Goal: Complete application form

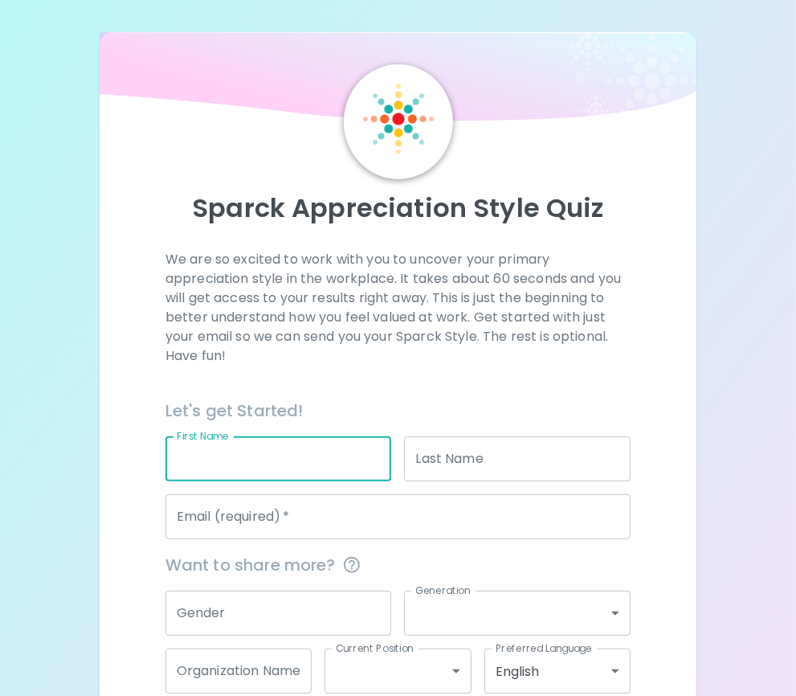
click at [276, 464] on input "First Name" at bounding box center [279, 458] width 227 height 45
type input "[PERSON_NAME]"
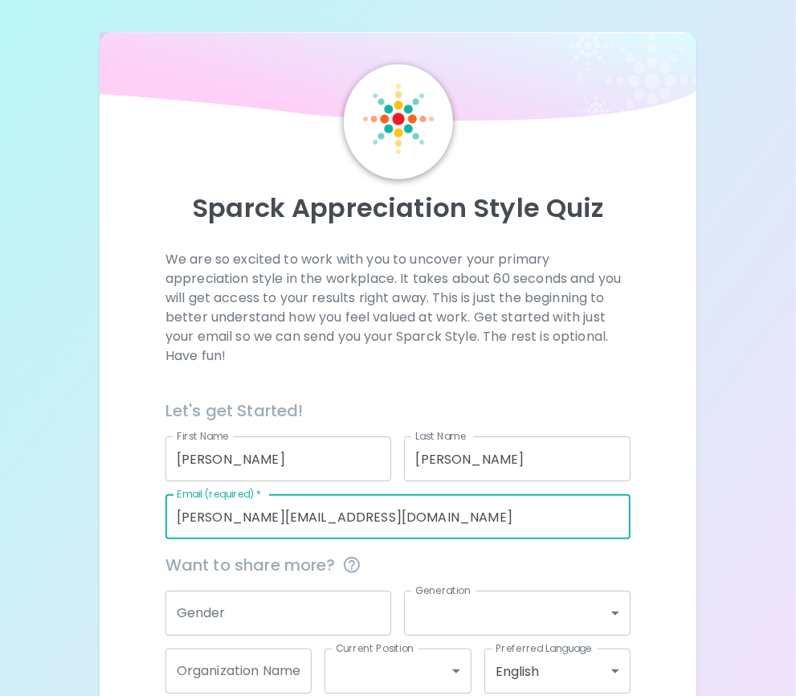
click at [256, 517] on input "[PERSON_NAME][EMAIL_ADDRESS][DOMAIN_NAME]" at bounding box center [398, 516] width 465 height 45
type input "[PERSON_NAME][EMAIL_ADDRESS][DOMAIN_NAME]"
click at [286, 598] on input "Gender" at bounding box center [279, 613] width 227 height 45
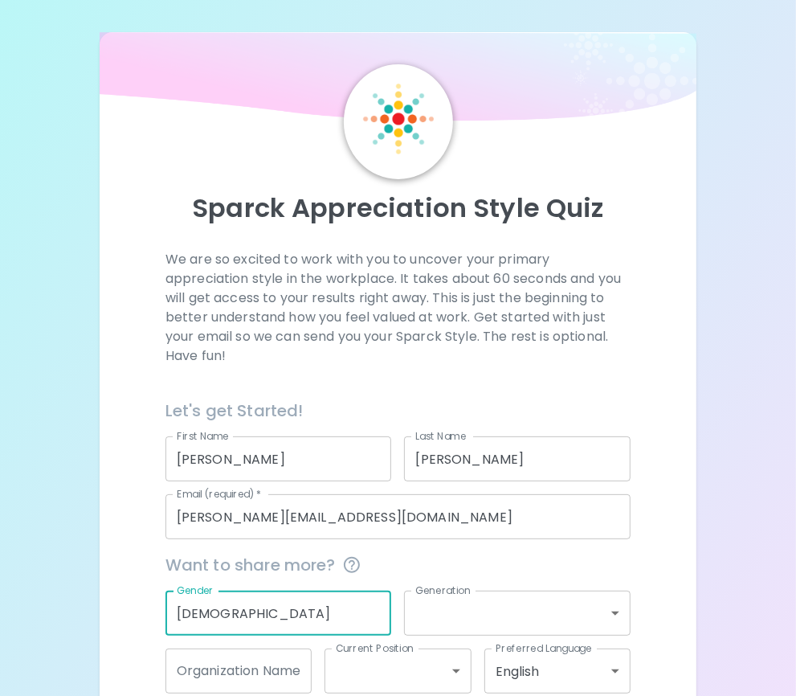
type input "[DEMOGRAPHIC_DATA]"
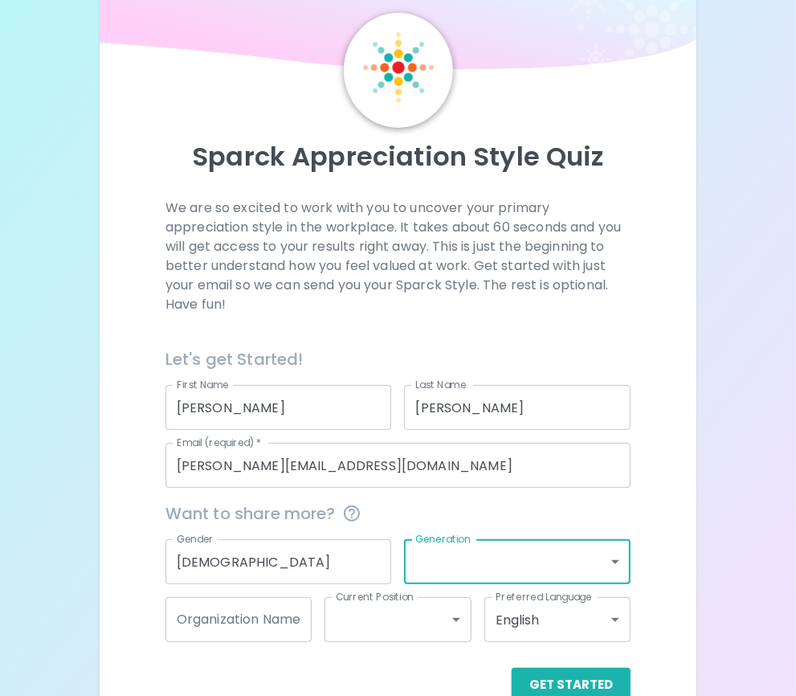
scroll to position [88, 0]
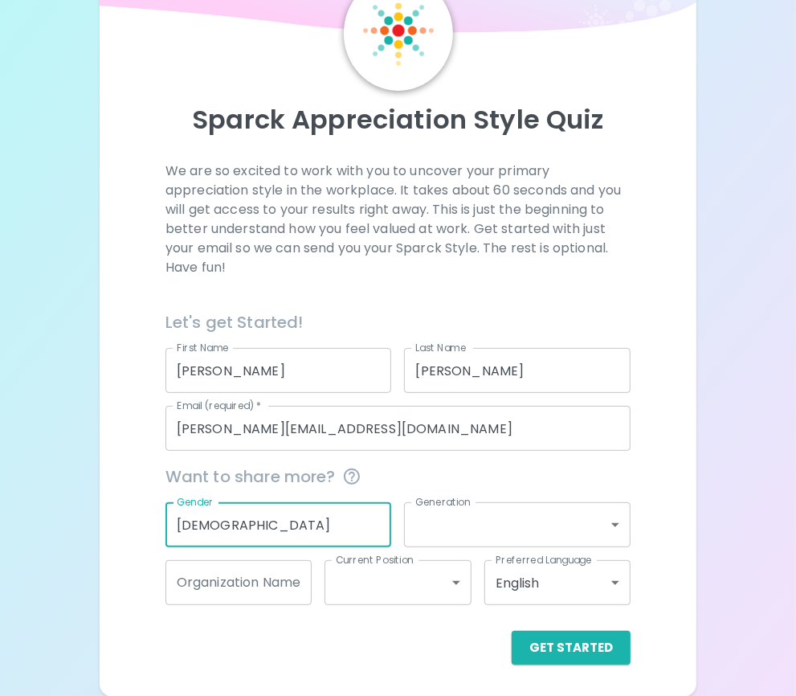
click at [325, 519] on input "[DEMOGRAPHIC_DATA]" at bounding box center [279, 524] width 227 height 45
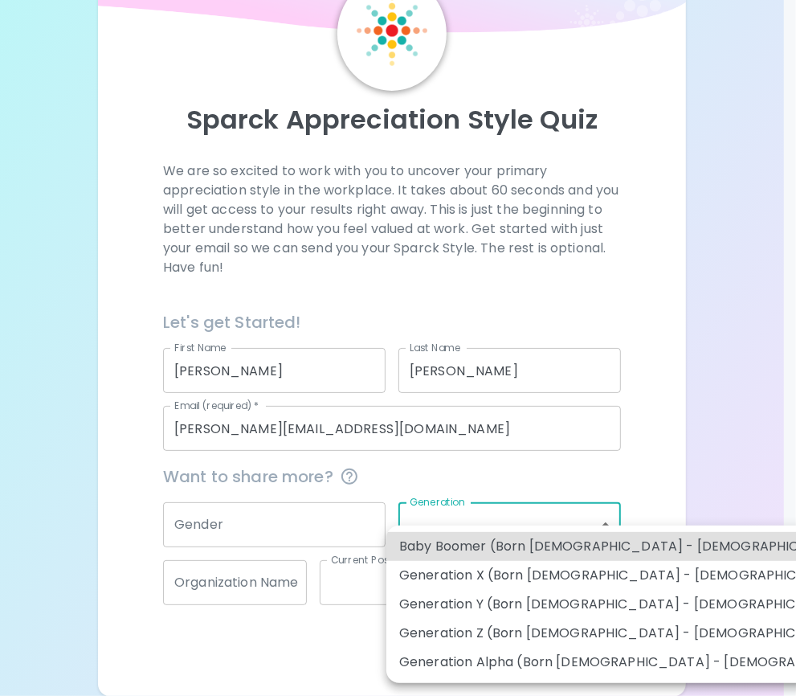
click at [485, 526] on body "Sparck Appreciation Style Quiz We are so excited to work with you to uncover yo…" at bounding box center [398, 304] width 796 height 785
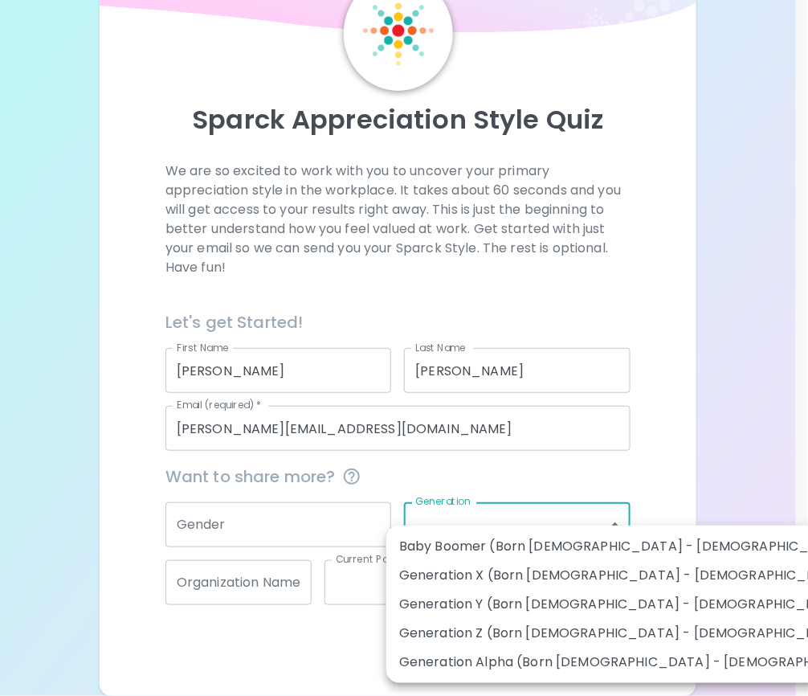
click at [553, 476] on div at bounding box center [404, 348] width 808 height 696
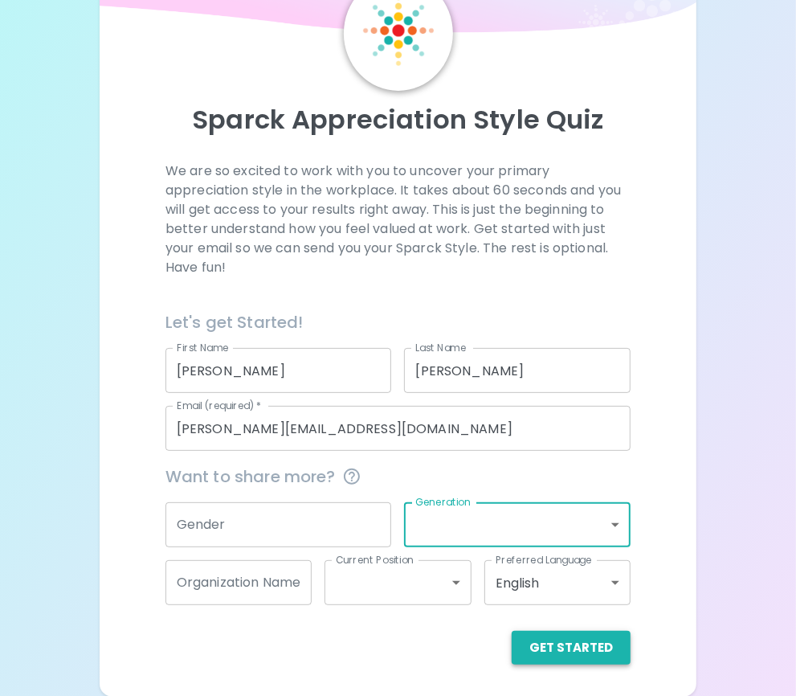
click at [597, 633] on button "Get Started" at bounding box center [571, 648] width 119 height 34
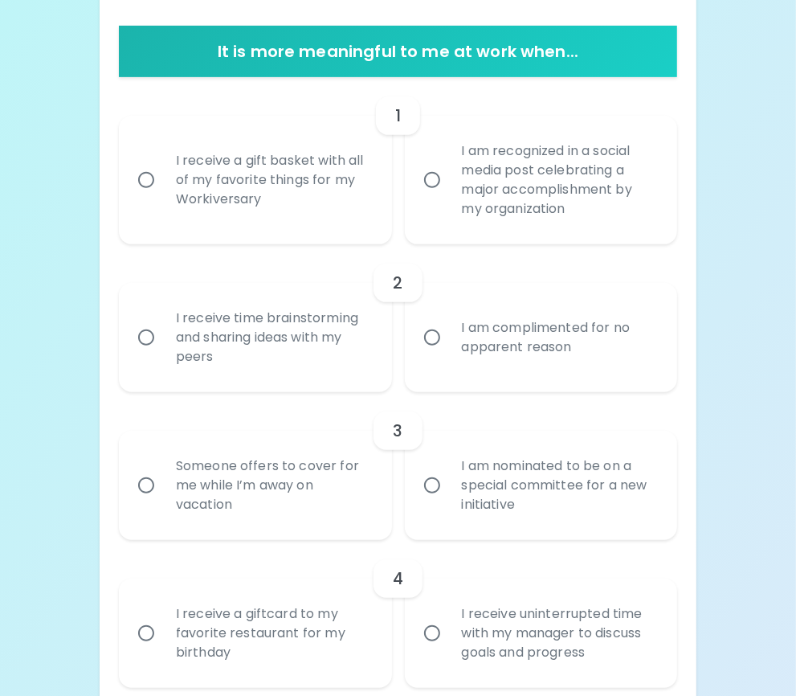
scroll to position [329, 0]
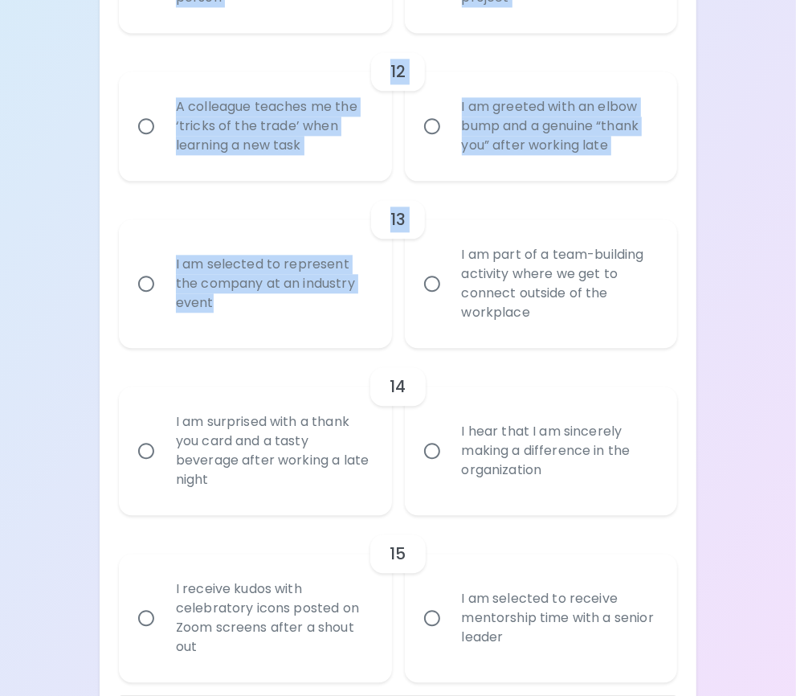
scroll to position [2062, 0]
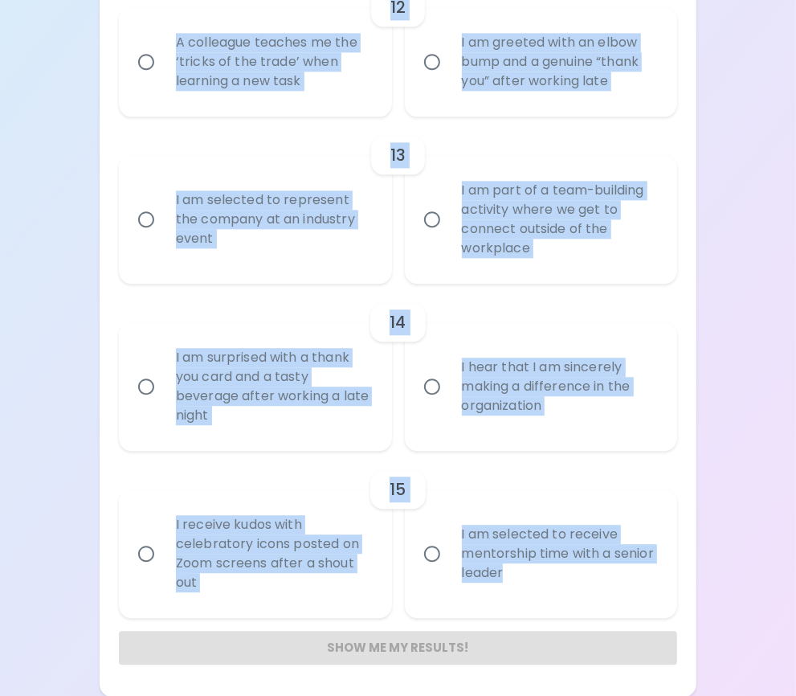
drag, startPoint x: 128, startPoint y: 203, endPoint x: 575, endPoint y: 594, distance: 594.0
copy div "Loremip Dolo Sitame Consectetura Elits Doei tempo inci utla etdo mag aliquaeni …"
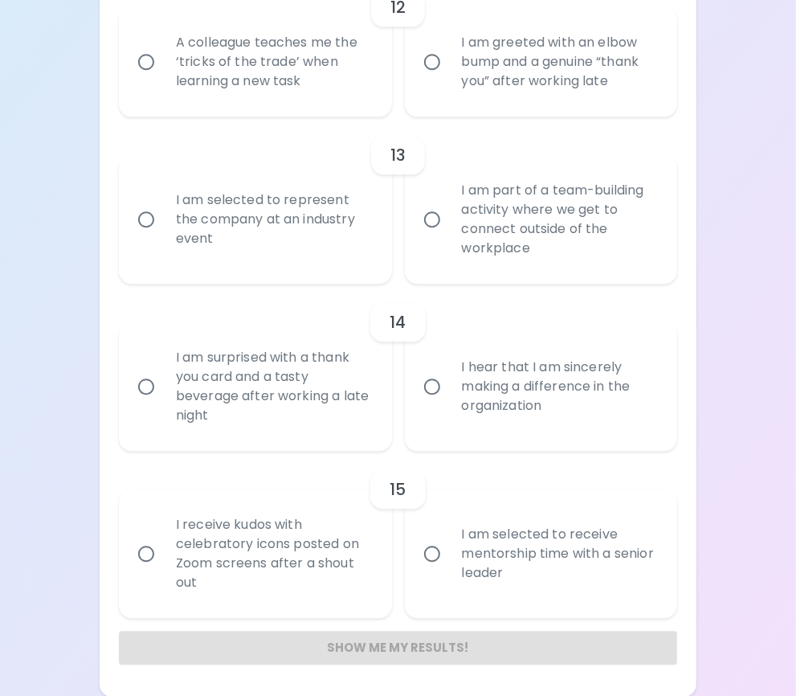
click at [434, 384] on input "I hear that I am sincerely making a difference in the organization" at bounding box center [432, 387] width 34 height 34
radio input "true"
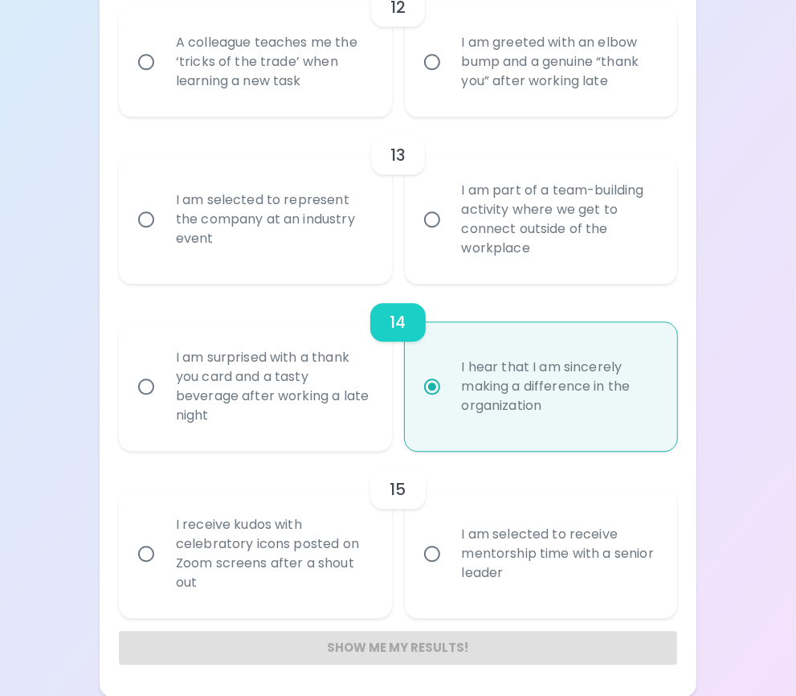
click at [449, 643] on div "Show me my results!" at bounding box center [398, 648] width 559 height 34
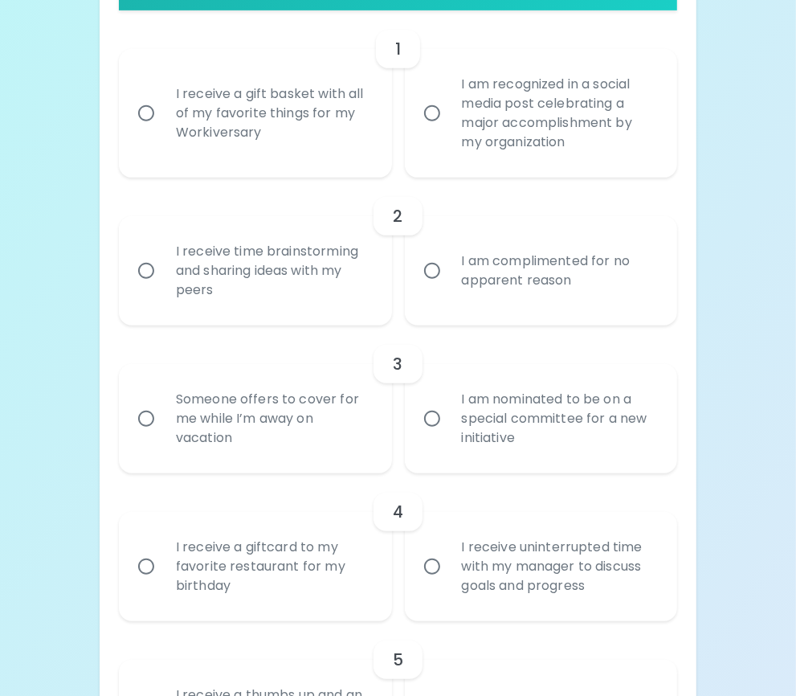
scroll to position [0, 0]
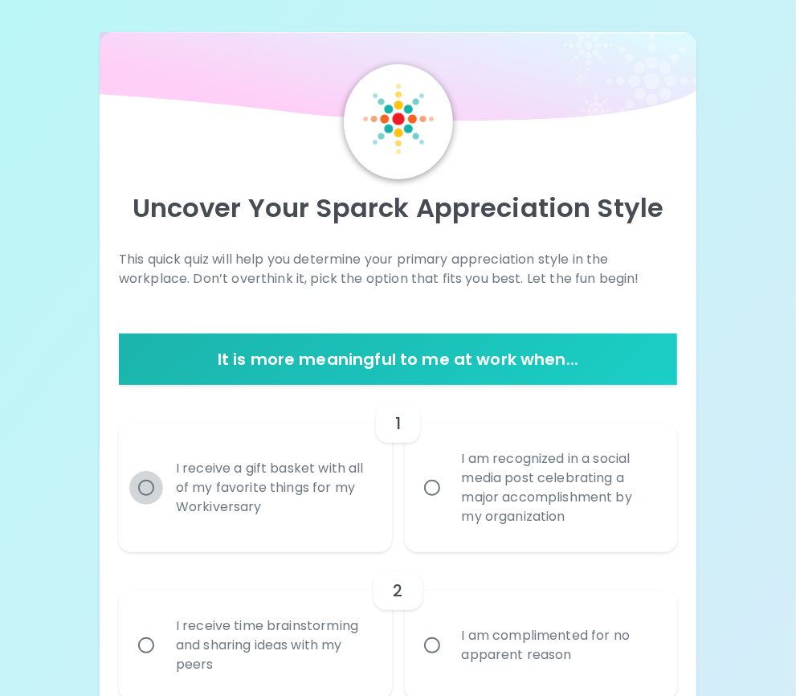
click at [147, 484] on input "I receive a gift basket with all of my favorite things for my Workiversary" at bounding box center [146, 488] width 34 height 34
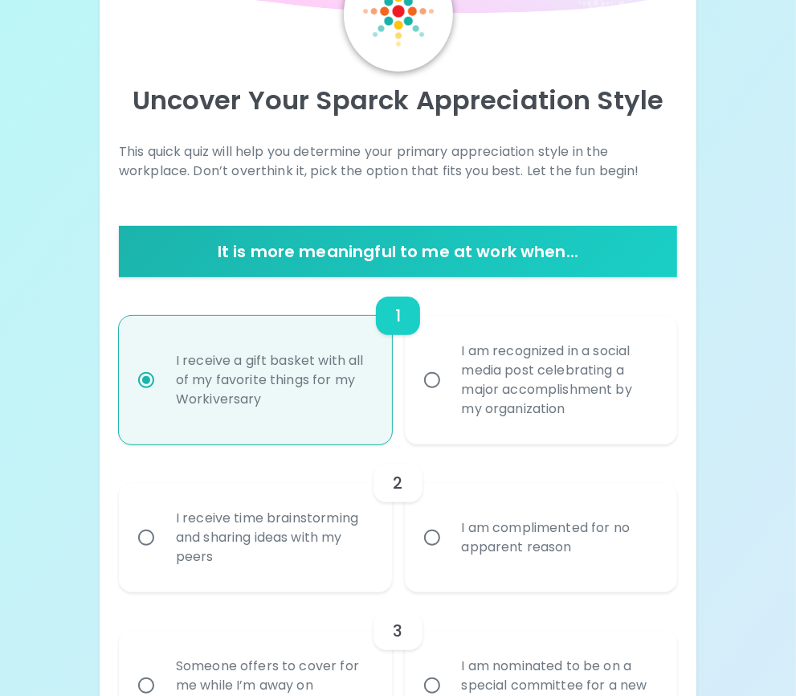
scroll to position [128, 0]
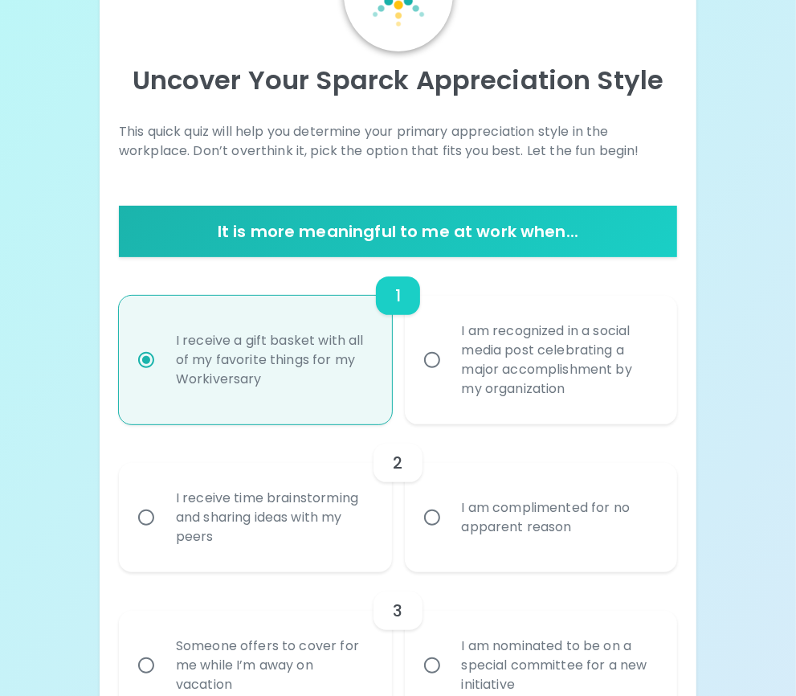
radio input "true"
click at [142, 520] on input "I receive time brainstorming and sharing ideas with my peers" at bounding box center [146, 518] width 34 height 34
radio input "false"
radio input "true"
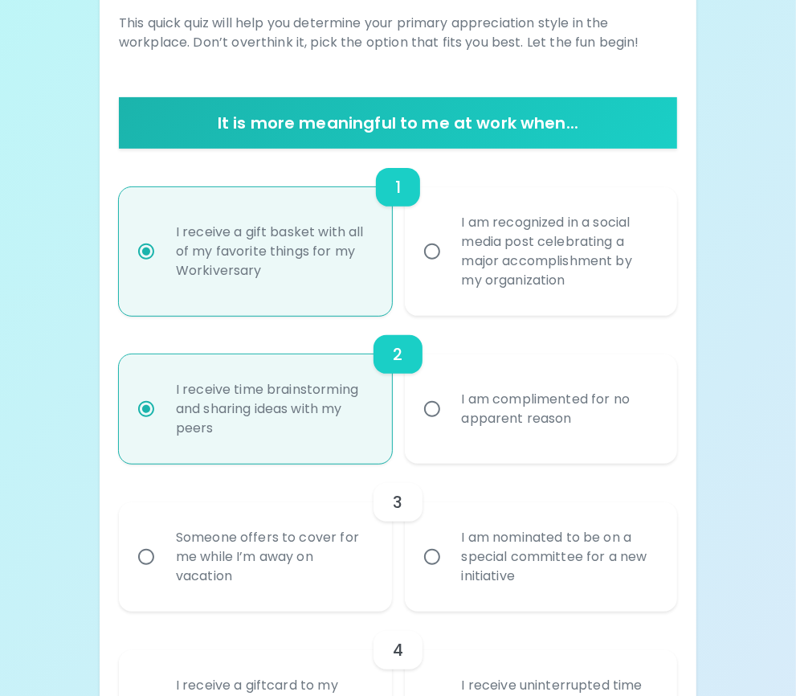
scroll to position [256, 0]
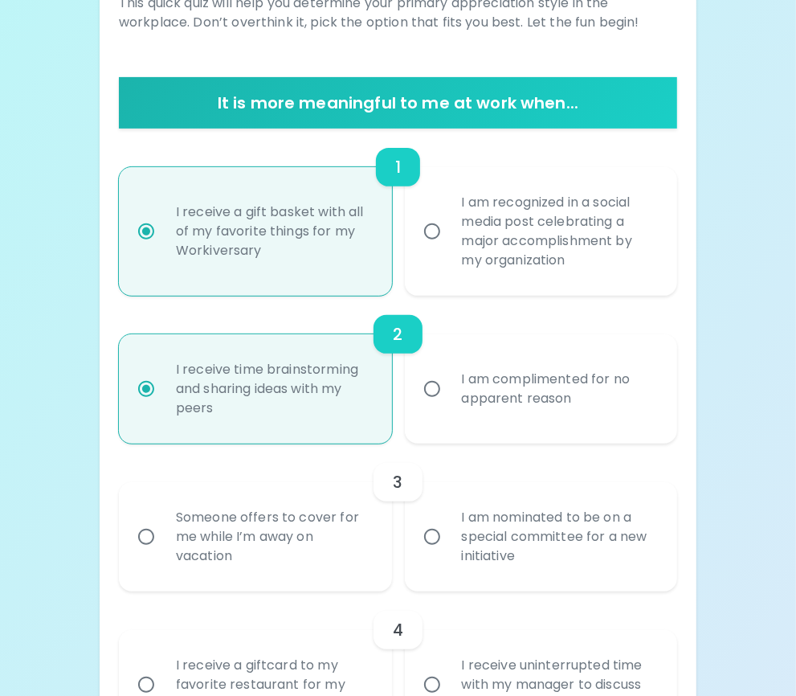
radio input "true"
click at [444, 534] on input "I am nominated to be on a special committee for a new initiative" at bounding box center [432, 537] width 34 height 34
radio input "false"
radio input "true"
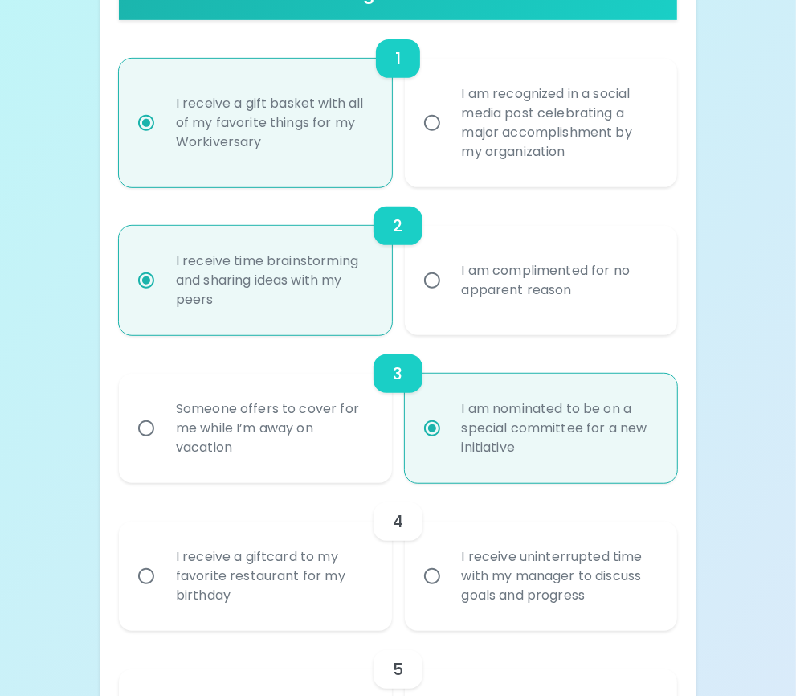
scroll to position [385, 0]
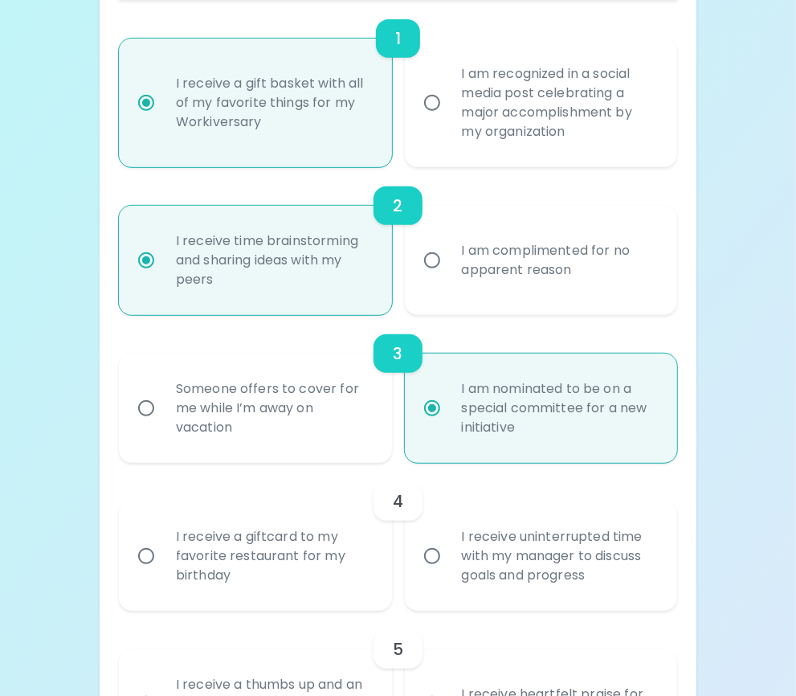
radio input "true"
click at [461, 544] on div "I receive uninterrupted time with my manager to discuss goals and progress" at bounding box center [559, 556] width 220 height 96
click at [449, 544] on input "I receive uninterrupted time with my manager to discuss goals and progress" at bounding box center [432, 556] width 34 height 34
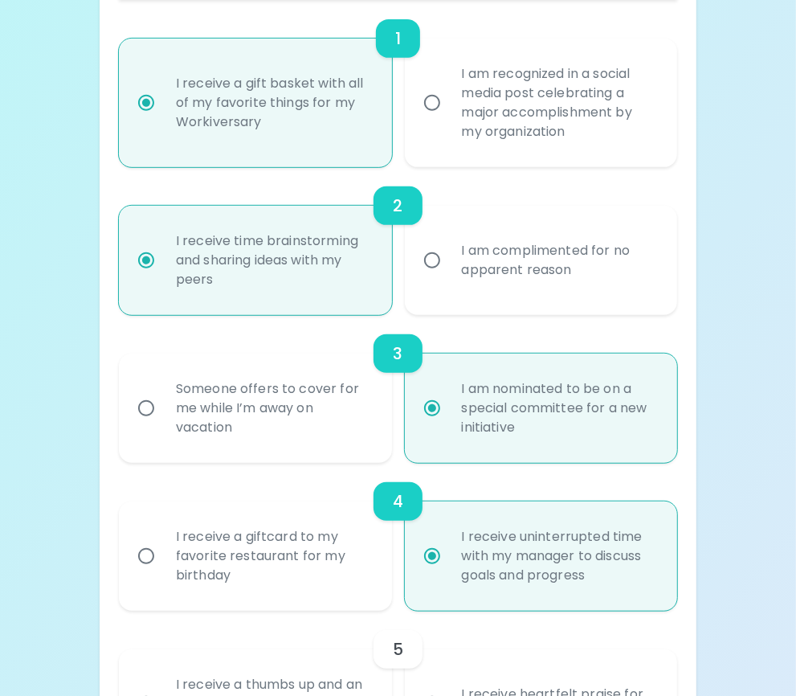
radio input "false"
radio input "true"
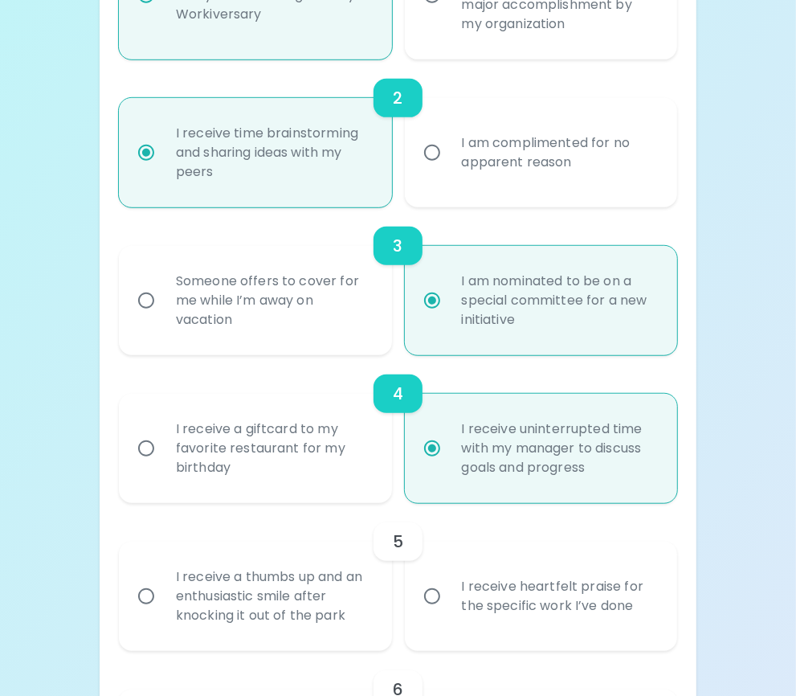
scroll to position [514, 0]
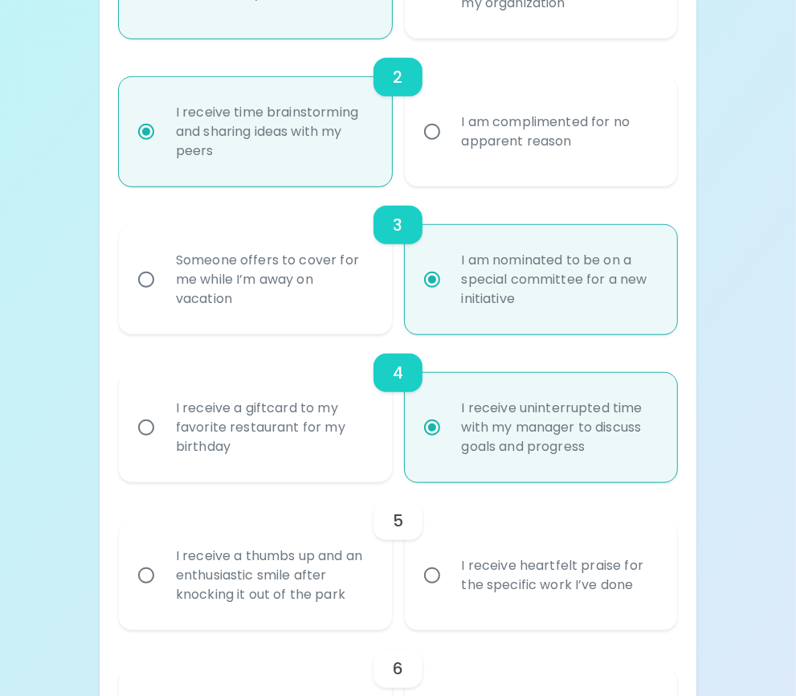
radio input "true"
click at [460, 571] on div "I receive heartfelt praise for the specific work I’ve done" at bounding box center [559, 575] width 220 height 77
click at [449, 571] on input "I receive heartfelt praise for the specific work I’ve done" at bounding box center [432, 576] width 34 height 34
radio input "false"
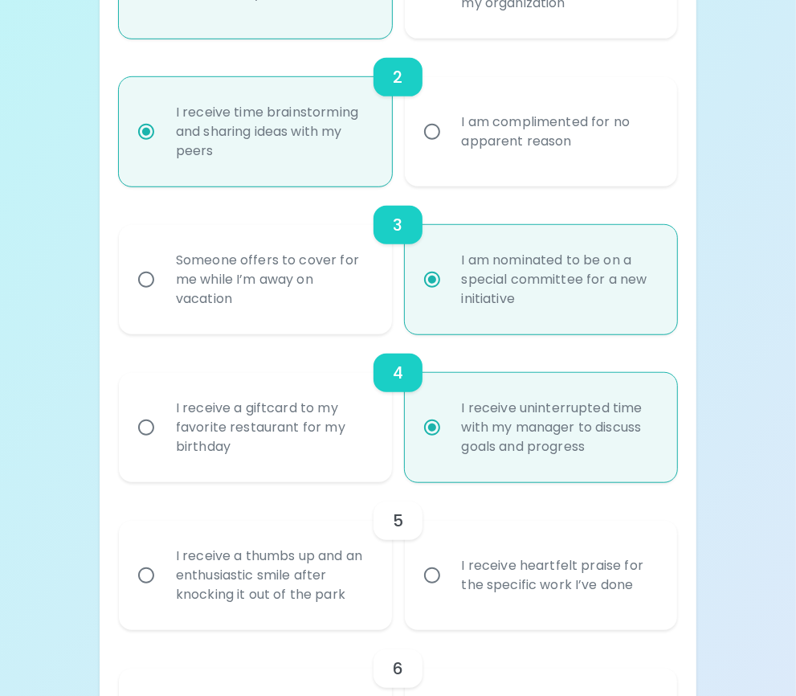
radio input "false"
radio input "true"
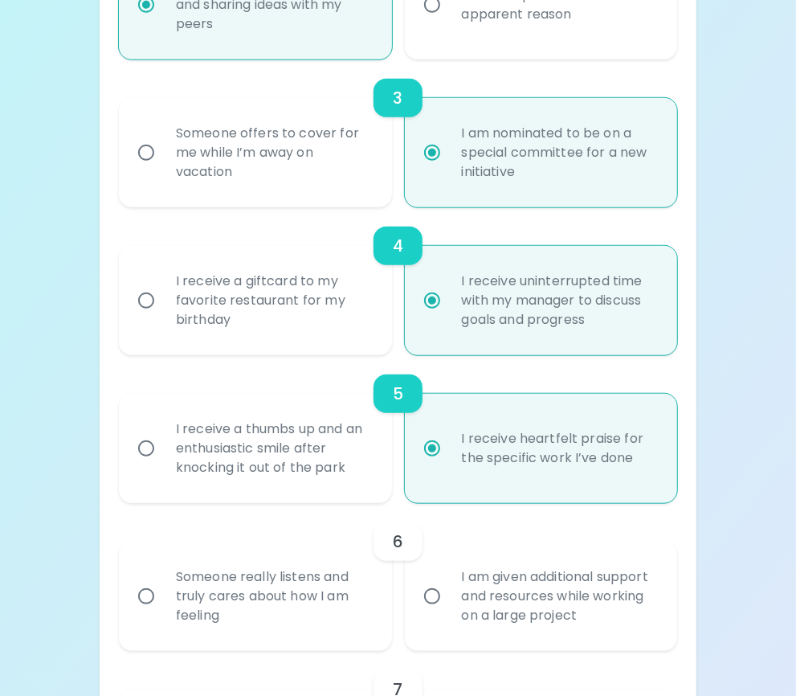
scroll to position [642, 0]
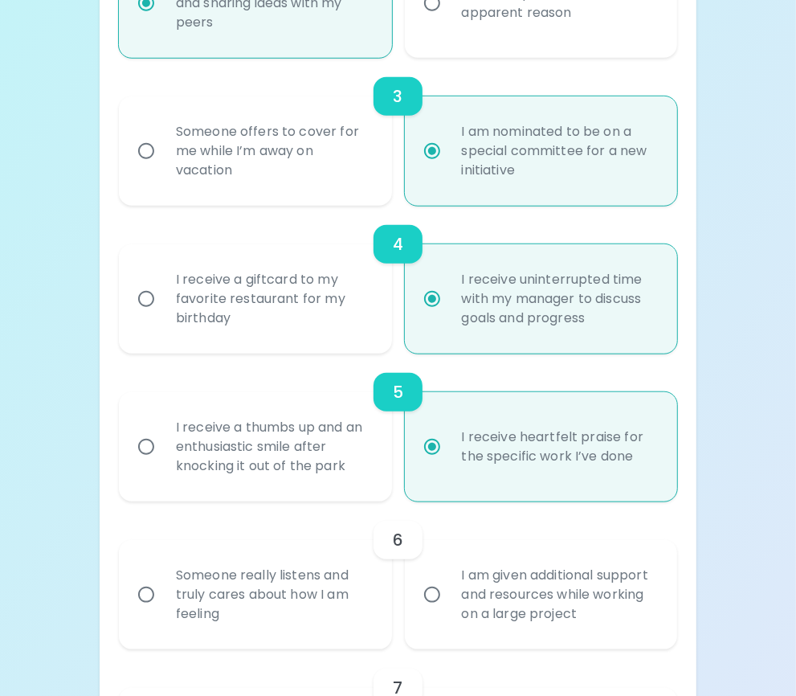
radio input "true"
click at [457, 584] on div "I am given additional support and resources while working on a large project" at bounding box center [559, 594] width 220 height 96
click at [449, 584] on input "I am given additional support and resources while working on a large project" at bounding box center [432, 595] width 34 height 34
radio input "false"
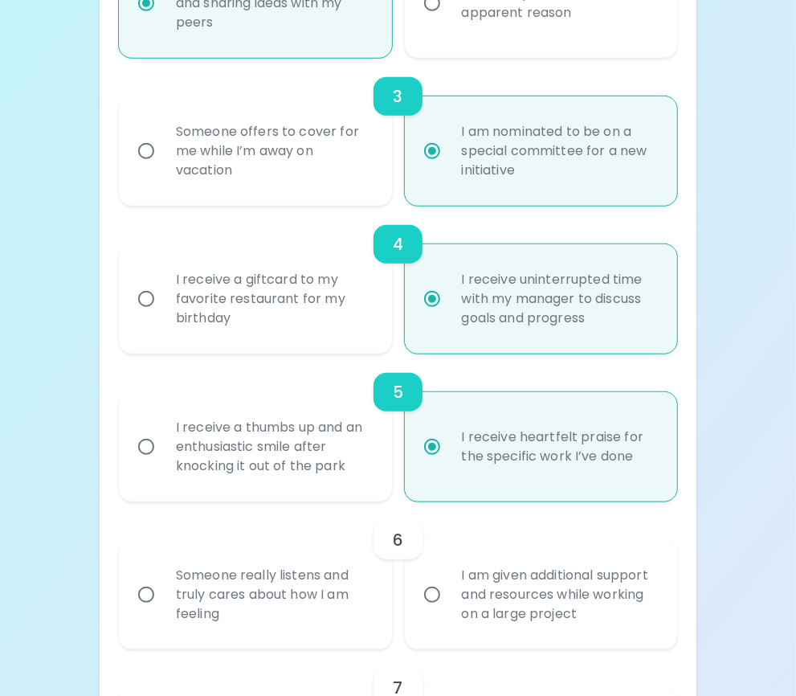
radio input "false"
radio input "true"
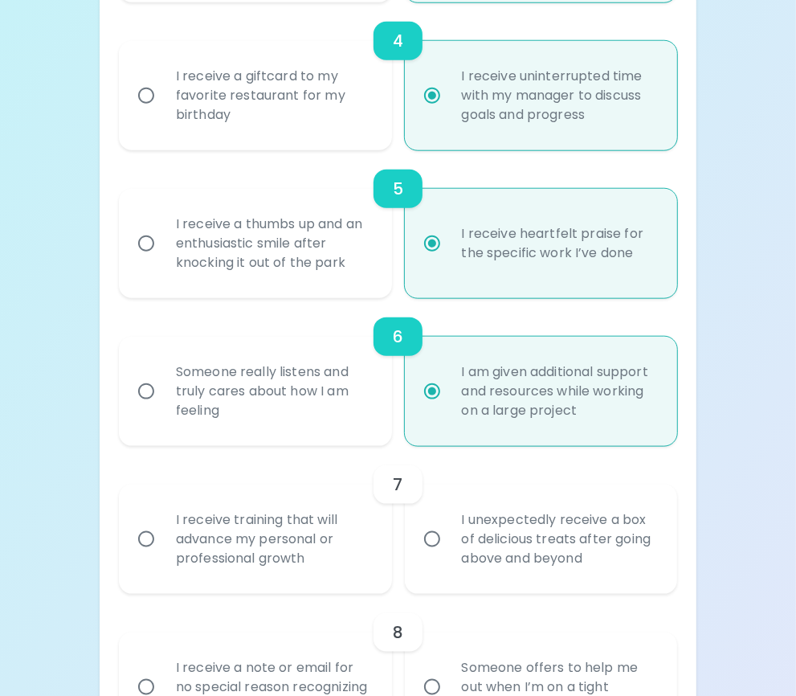
scroll to position [931, 0]
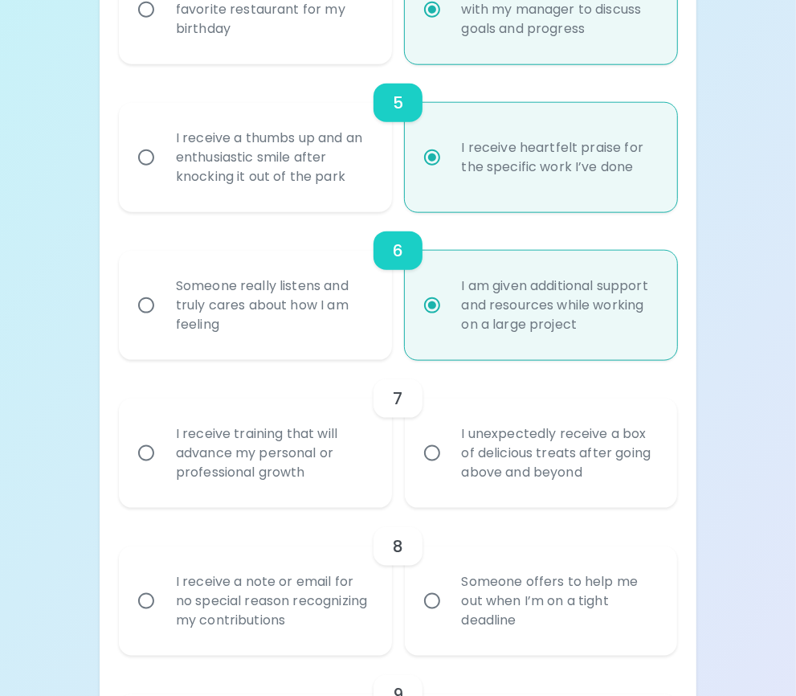
radio input "true"
click at [304, 444] on div "I receive training that will advance my personal or professional growth" at bounding box center [273, 453] width 220 height 96
click at [163, 444] on input "I receive training that will advance my personal or professional growth" at bounding box center [146, 453] width 34 height 34
radio input "false"
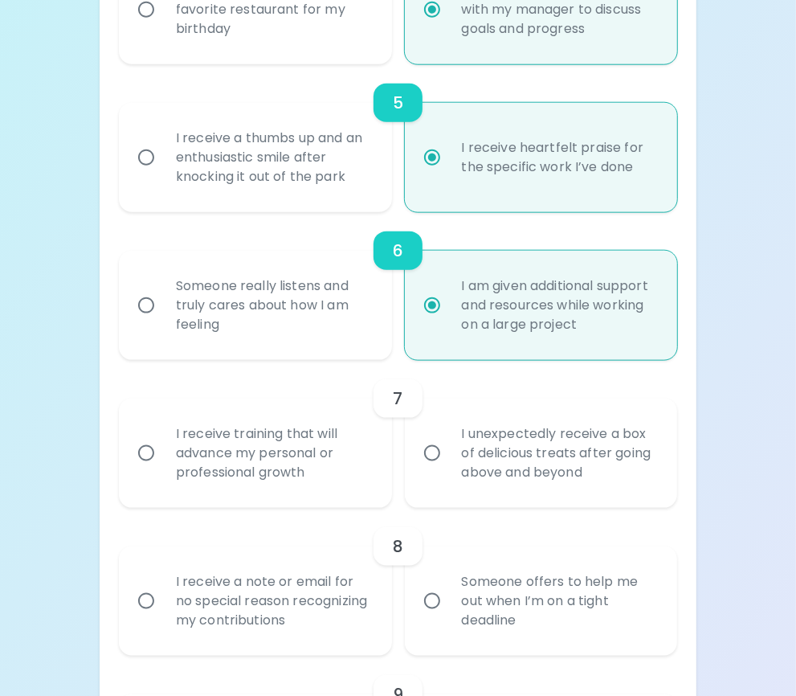
radio input "false"
radio input "true"
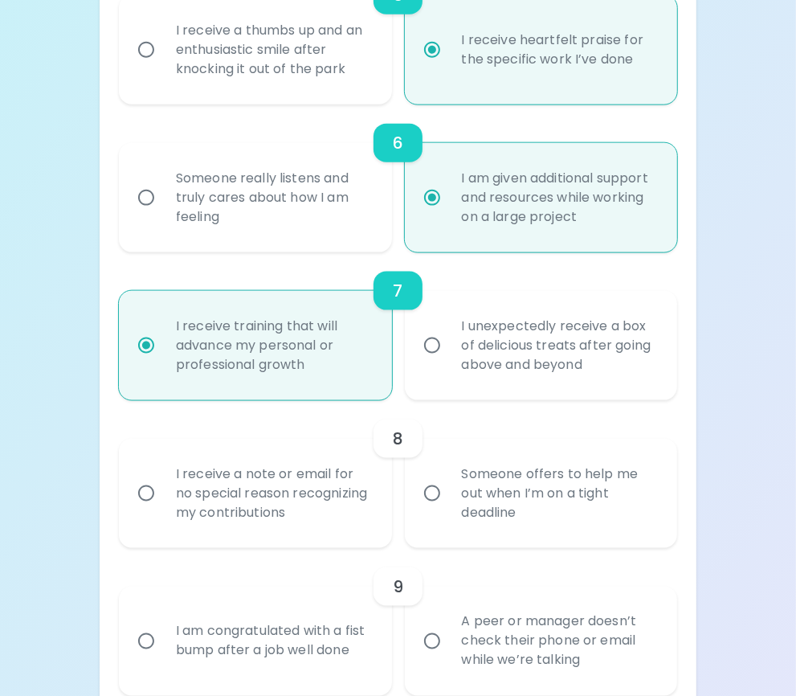
scroll to position [1059, 0]
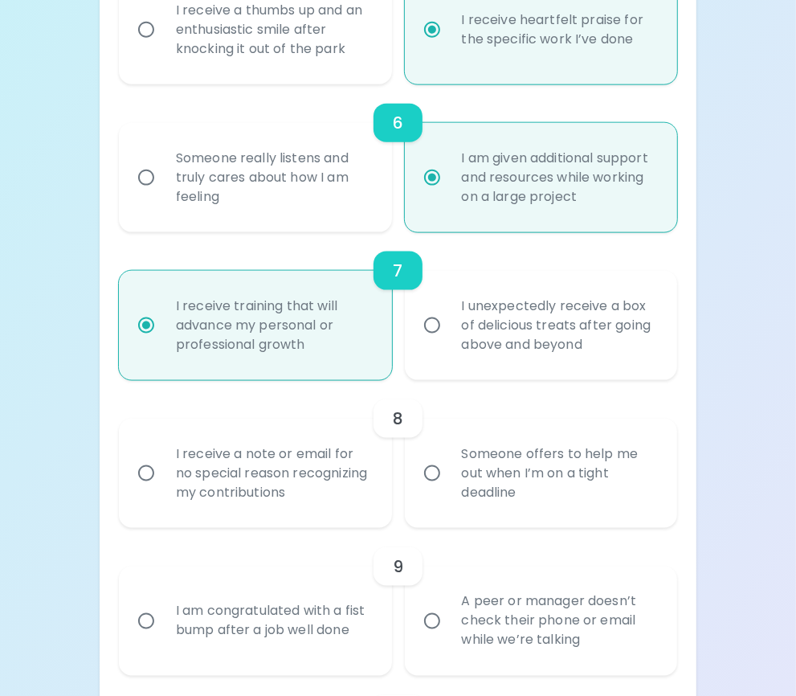
radio input "true"
click at [267, 473] on div "I receive a note or email for no special reason recognizing my contributions" at bounding box center [273, 473] width 220 height 96
click at [163, 473] on input "I receive a note or email for no special reason recognizing my contributions" at bounding box center [146, 473] width 34 height 34
radio input "false"
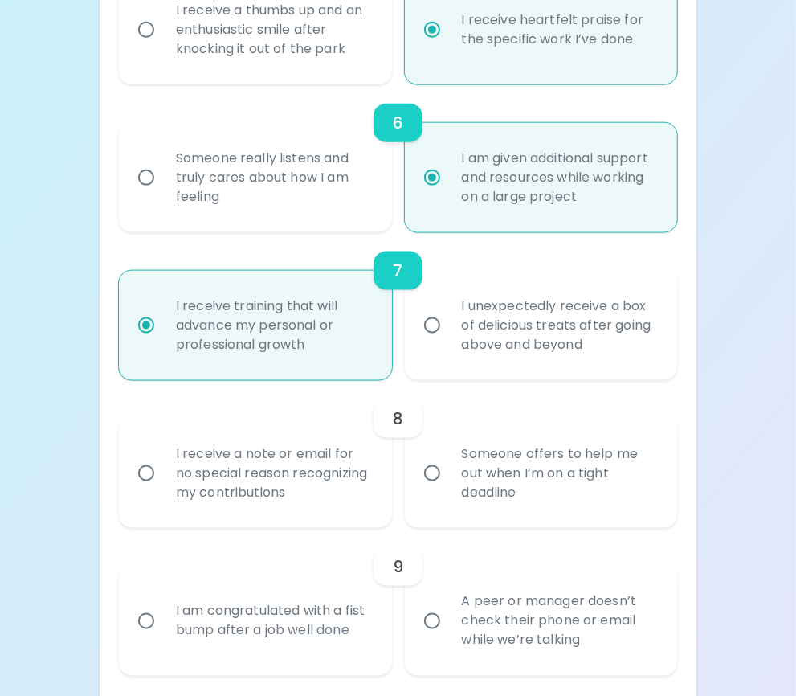
radio input "false"
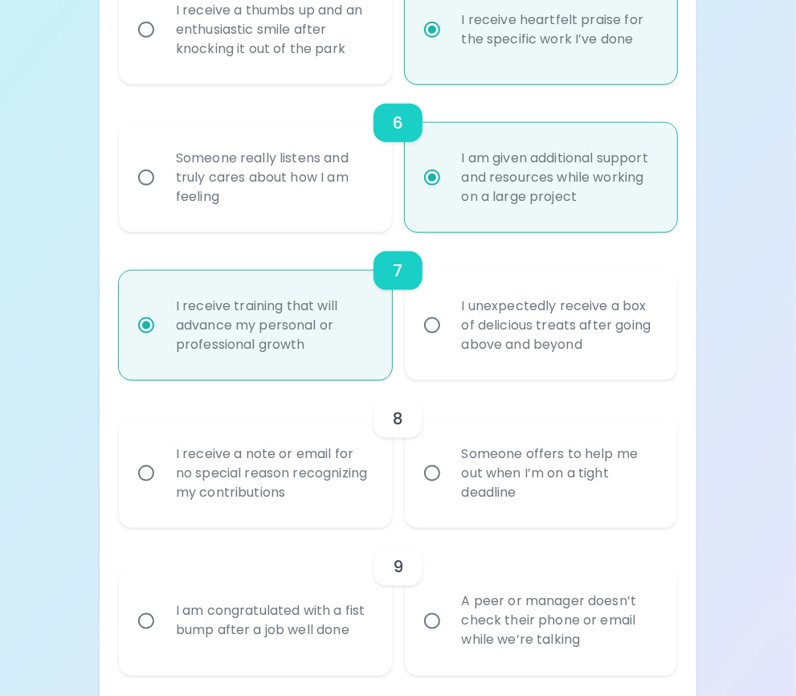
radio input "true"
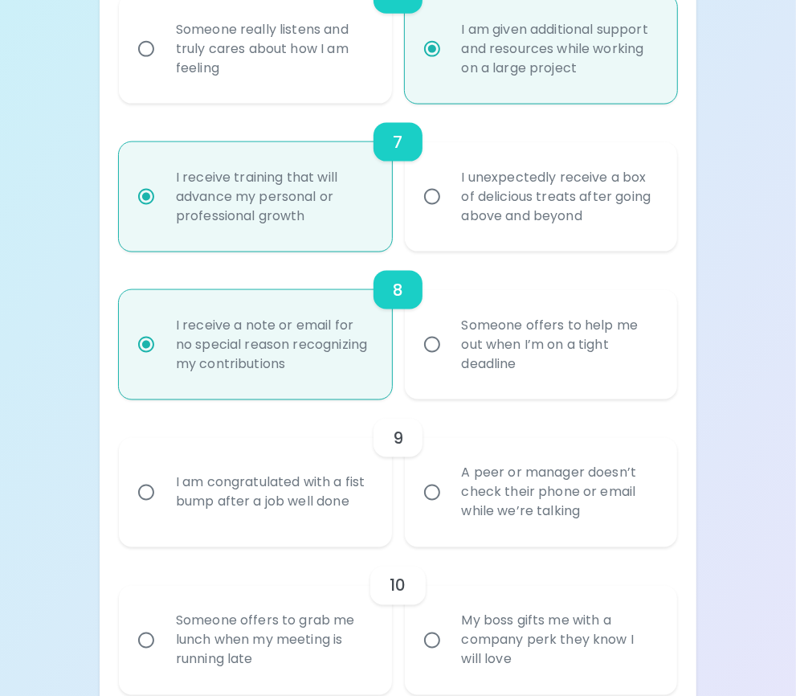
scroll to position [1188, 0]
radio input "true"
click at [535, 486] on div "A peer or manager doesn’t check their phone or email while we’re talking" at bounding box center [559, 492] width 220 height 96
click at [449, 486] on input "A peer or manager doesn’t check their phone or email while we’re talking" at bounding box center [432, 493] width 34 height 34
radio input "false"
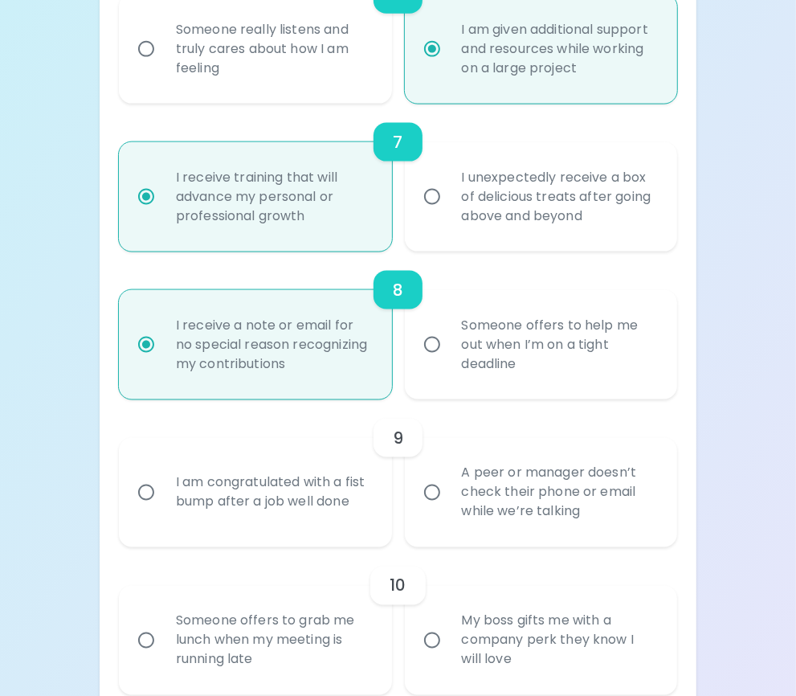
radio input "false"
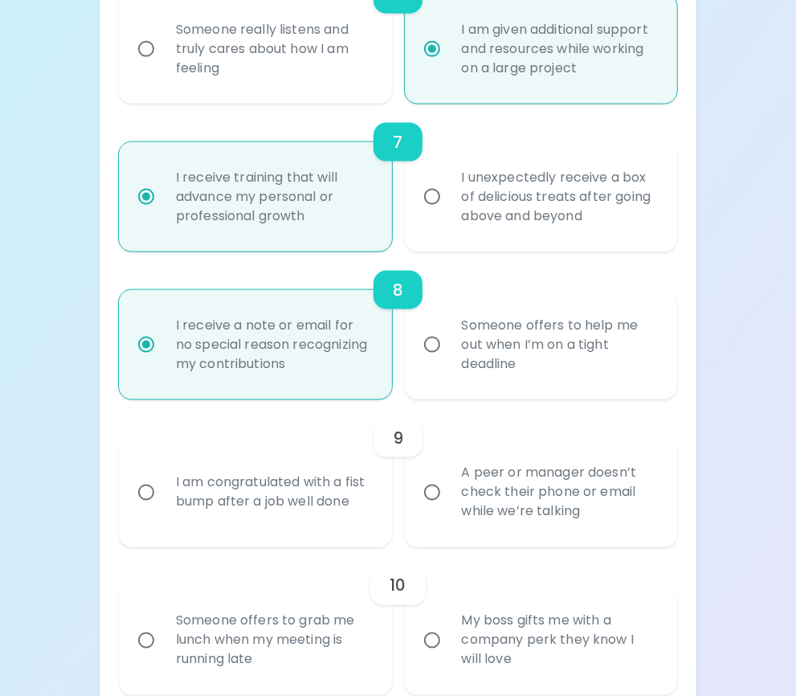
radio input "false"
radio input "true"
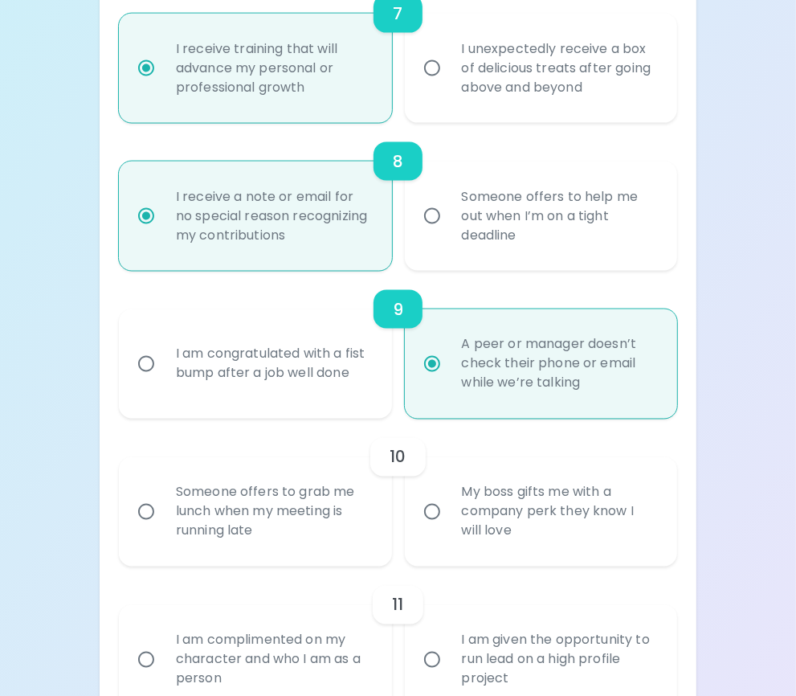
scroll to position [1474, 0]
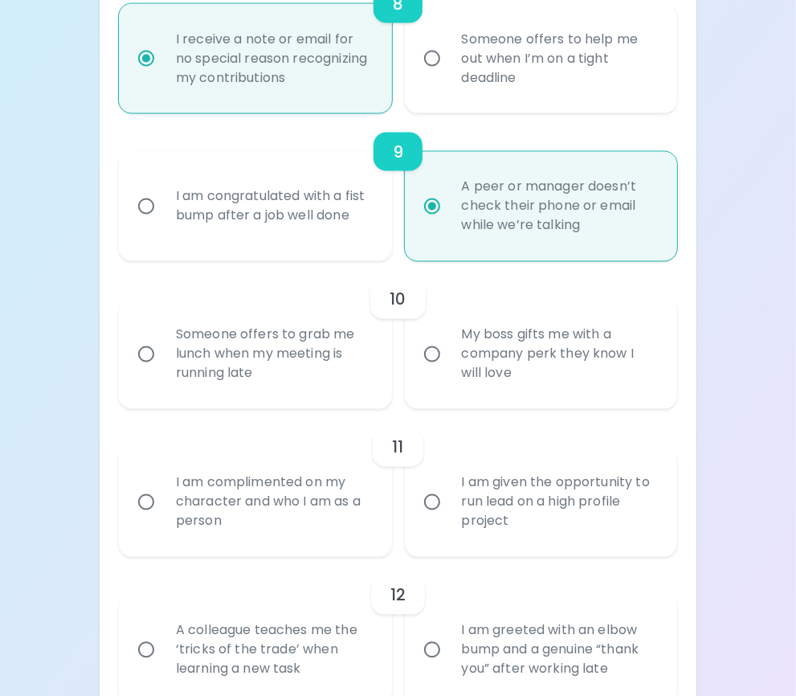
radio input "true"
click at [297, 354] on div "Someone offers to grab me lunch when my meeting is running late" at bounding box center [273, 354] width 220 height 96
click at [163, 354] on input "Someone offers to grab me lunch when my meeting is running late" at bounding box center [146, 355] width 34 height 34
radio input "false"
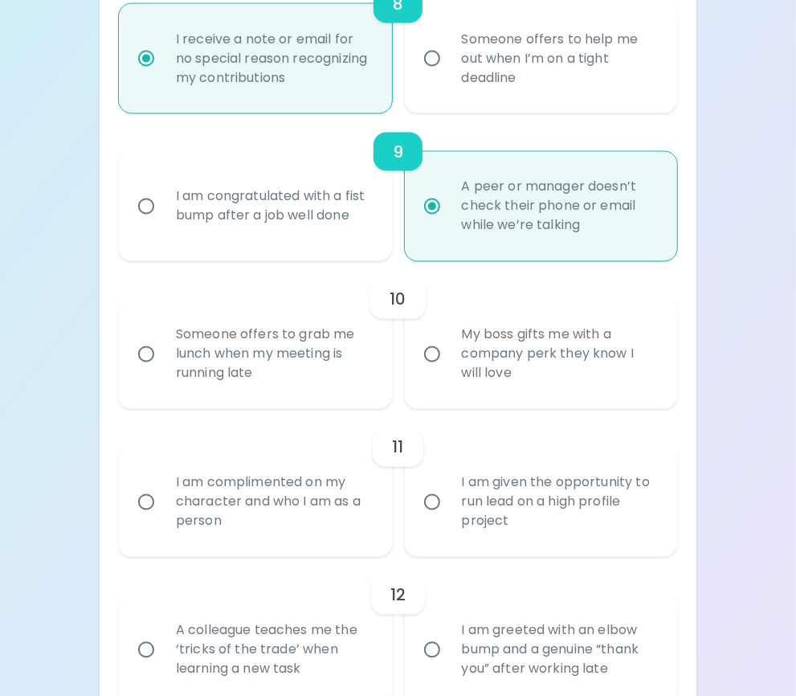
radio input "false"
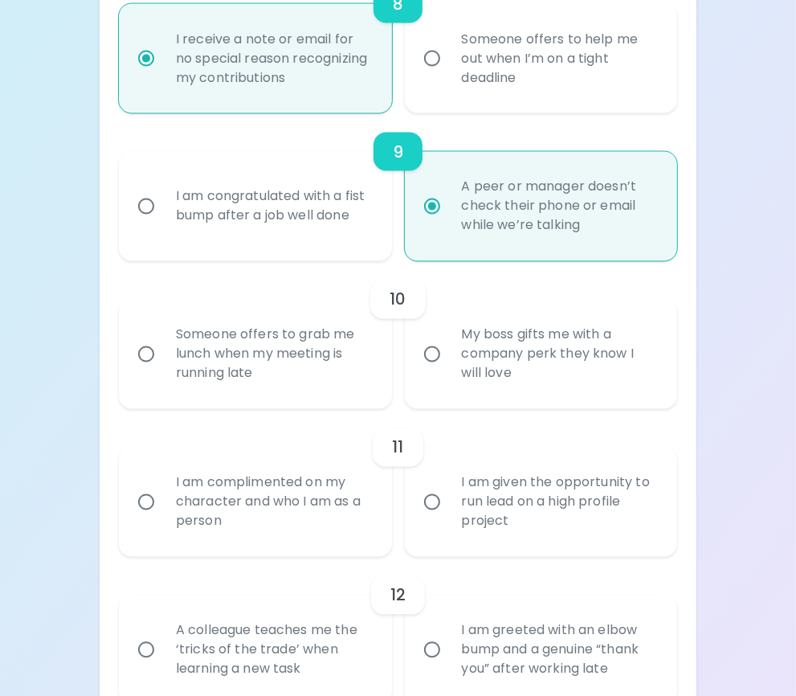
radio input "false"
radio input "true"
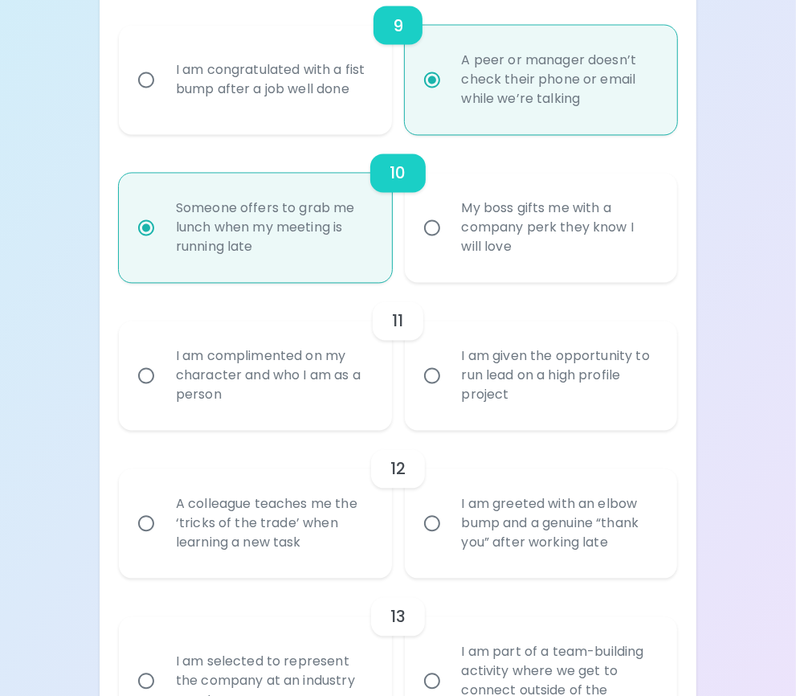
scroll to position [1602, 0]
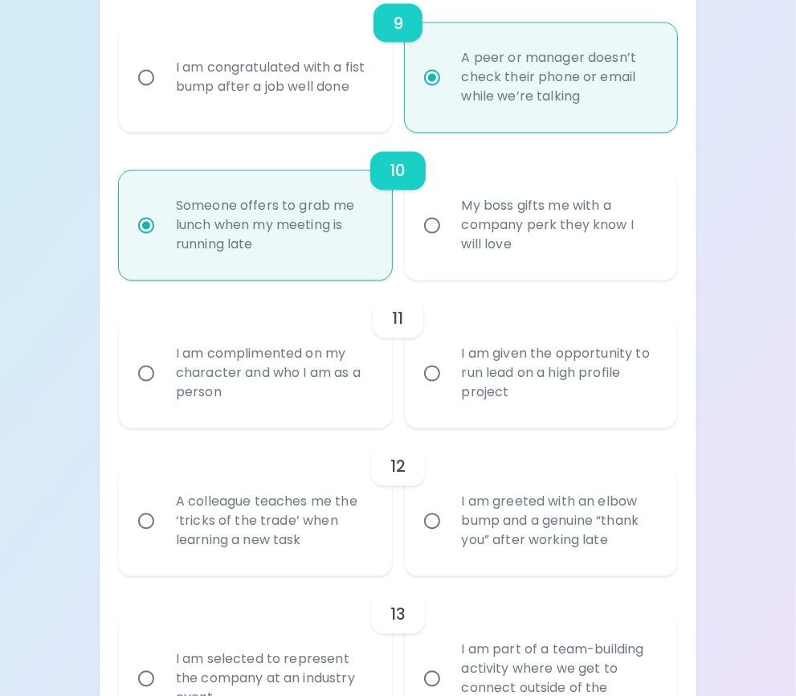
radio input "true"
click at [505, 371] on div "I am given the opportunity to run lead on a high profile project" at bounding box center [559, 373] width 220 height 96
click at [449, 371] on input "I am given the opportunity to run lead on a high profile project" at bounding box center [432, 374] width 34 height 34
radio input "false"
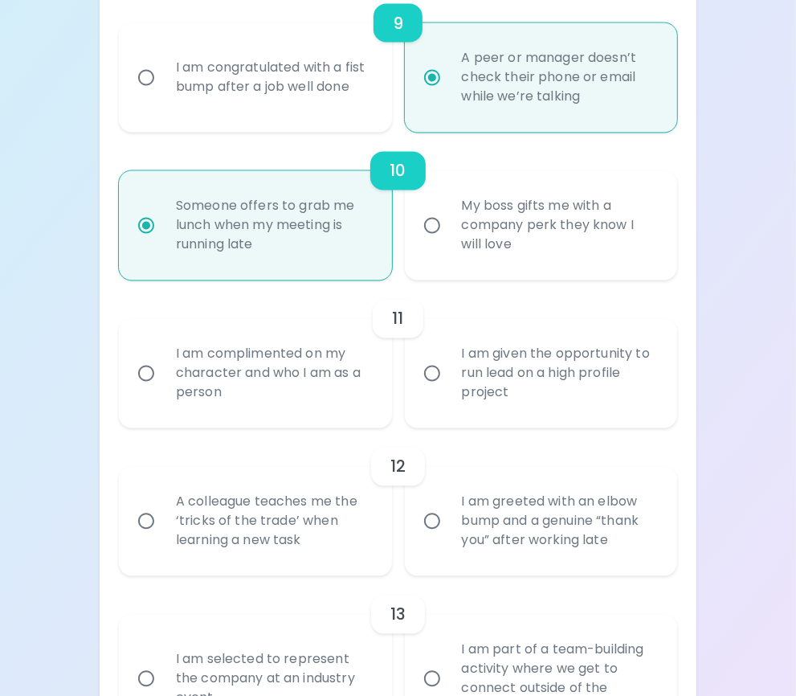
radio input "false"
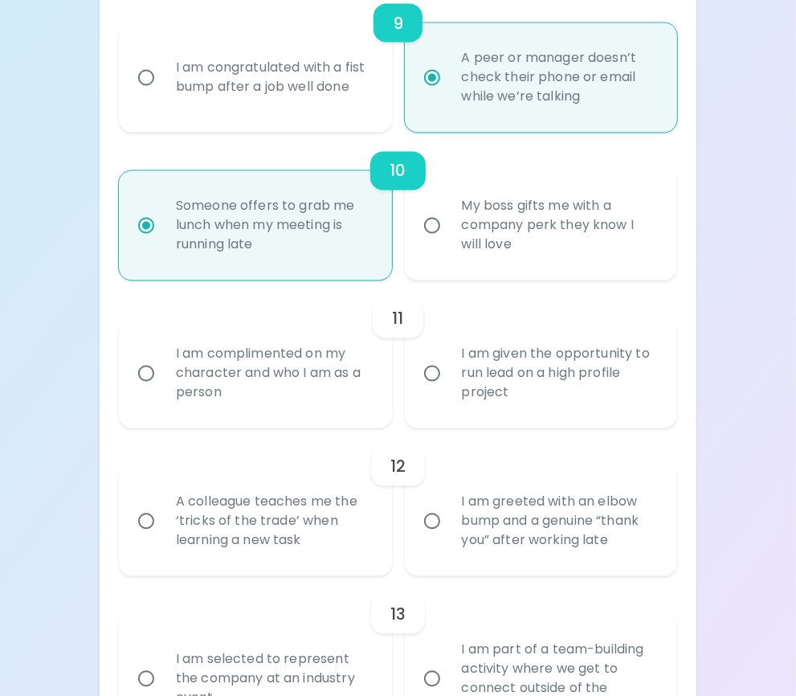
radio input "false"
radio input "true"
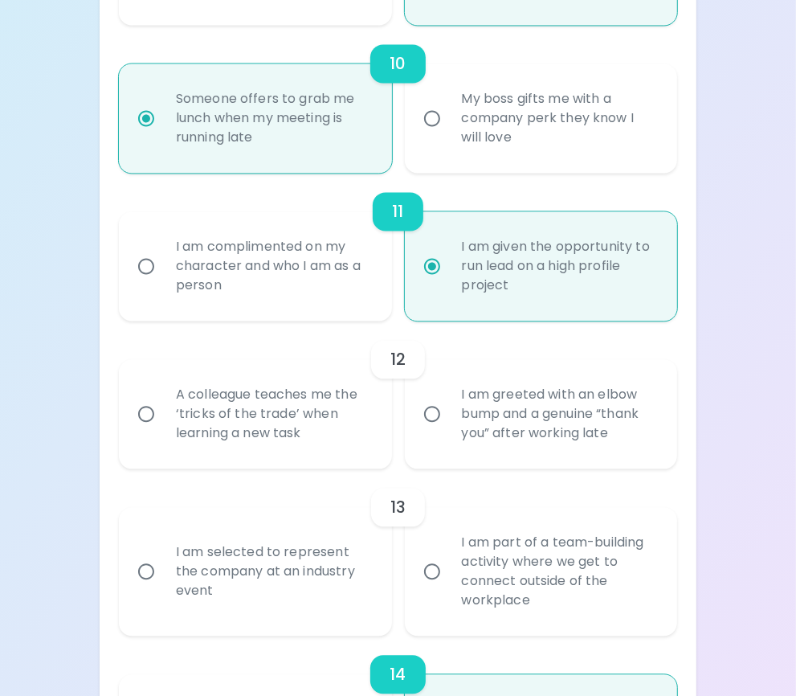
scroll to position [1731, 0]
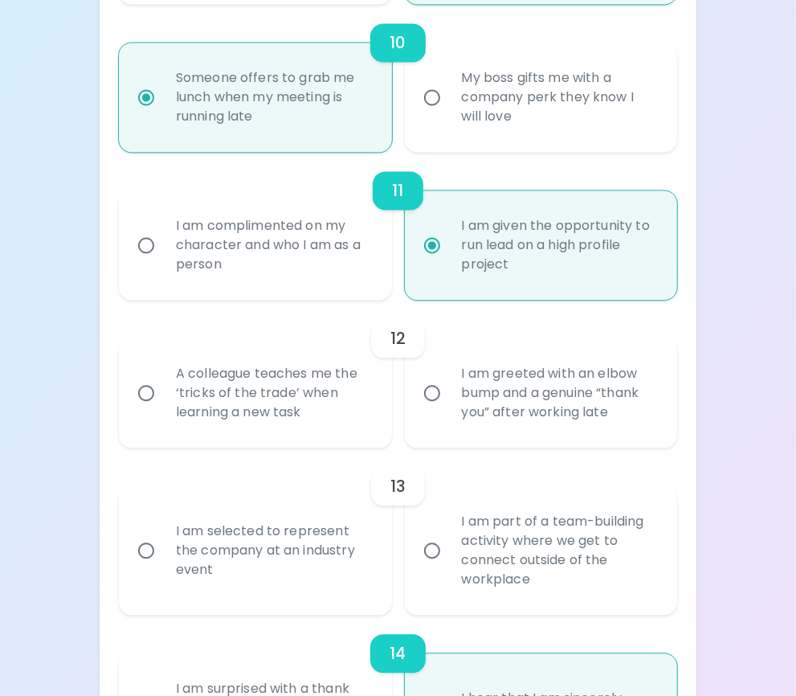
radio input "true"
click at [256, 408] on div "A colleague teaches me the ‘tricks of the trade’ when learning a new task" at bounding box center [273, 393] width 220 height 96
click at [163, 408] on input "A colleague teaches me the ‘tricks of the trade’ when learning a new task" at bounding box center [146, 393] width 34 height 34
radio input "false"
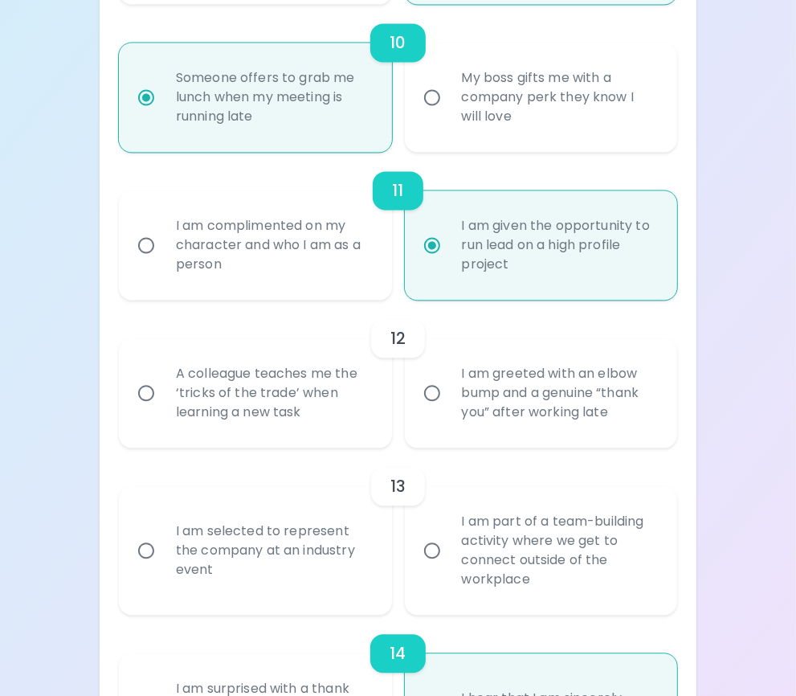
radio input "false"
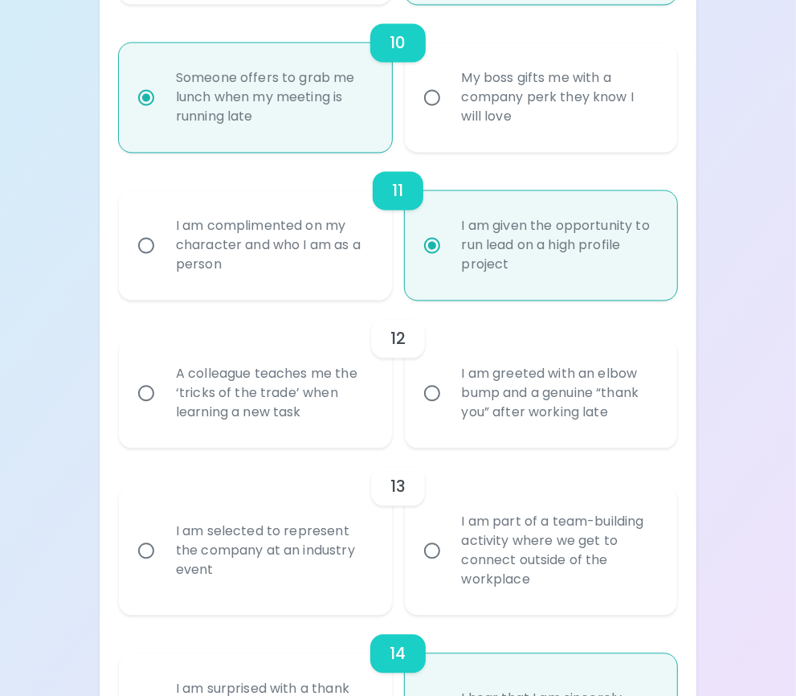
radio input "false"
radio input "true"
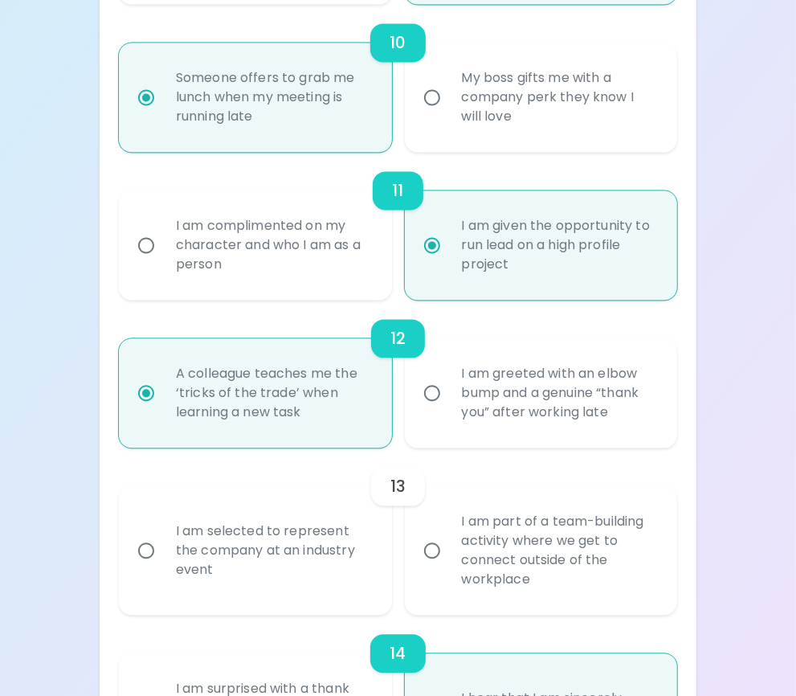
scroll to position [1859, 0]
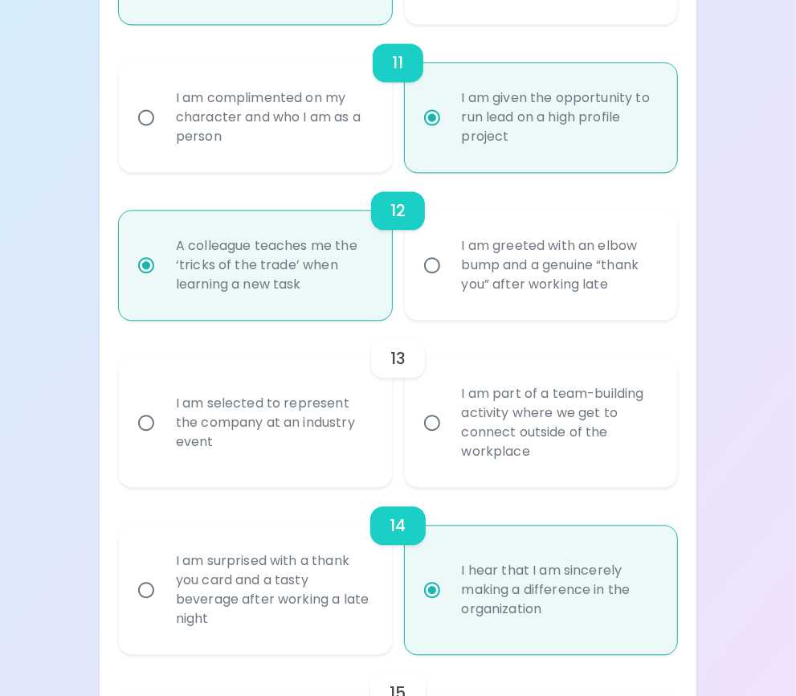
radio input "true"
click at [347, 413] on div "I am selected to represent the company at an industry event" at bounding box center [273, 422] width 220 height 96
click at [163, 413] on input "I am selected to represent the company at an industry event" at bounding box center [146, 423] width 34 height 34
radio input "false"
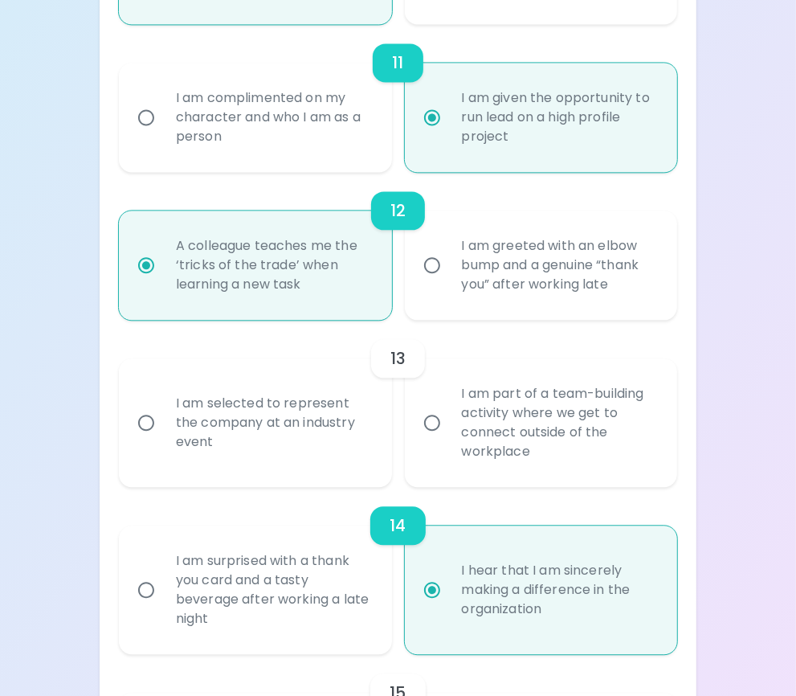
radio input "false"
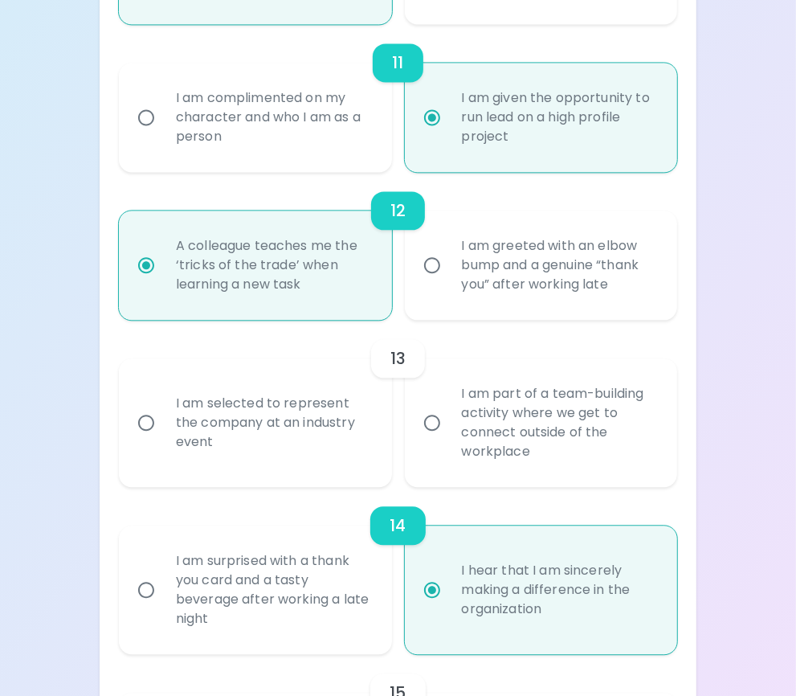
radio input "false"
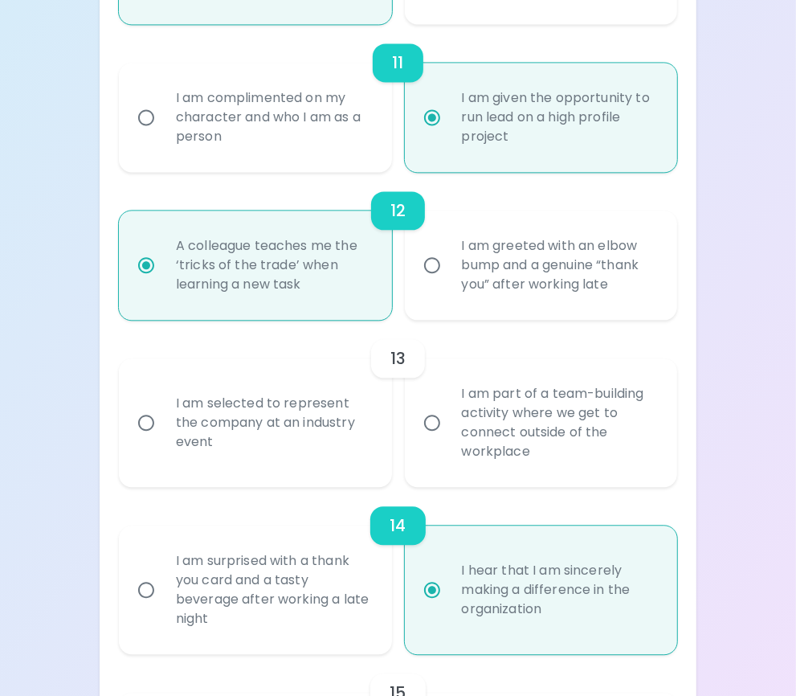
radio input "true"
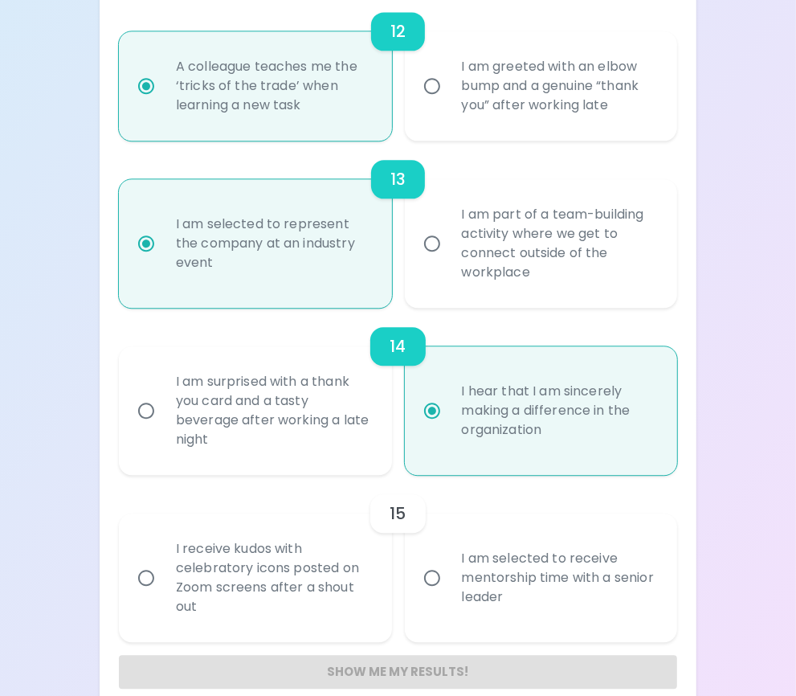
scroll to position [2062, 0]
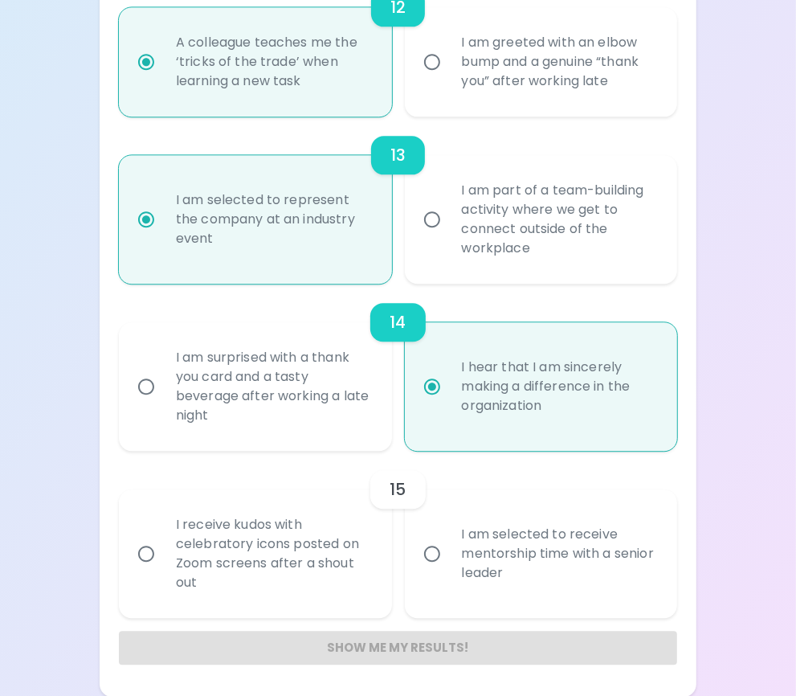
radio input "true"
click at [525, 554] on div "I am selected to receive mentorship time with a senior leader" at bounding box center [559, 553] width 220 height 96
click at [449, 554] on input "I am selected to receive mentorship time with a senior leader" at bounding box center [432, 554] width 34 height 34
radio input "false"
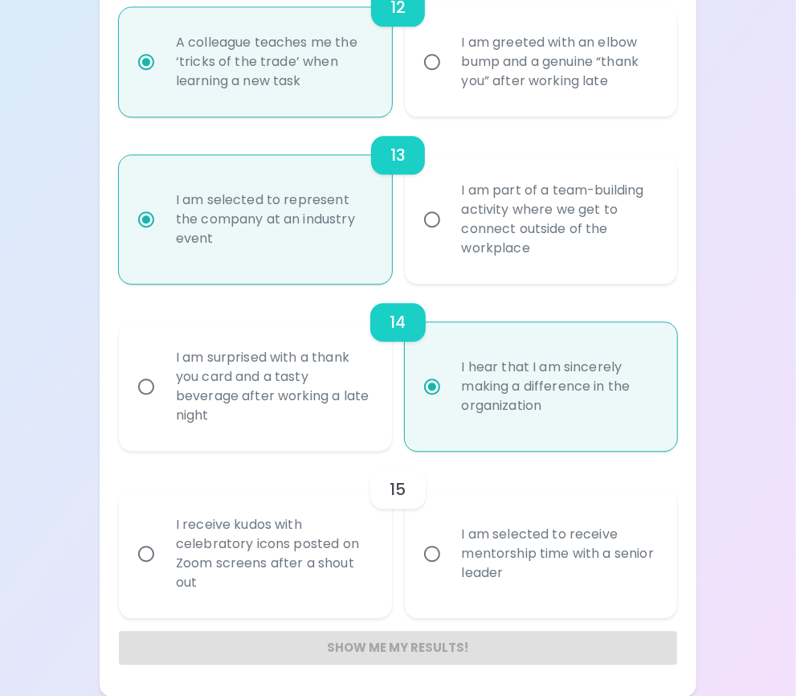
radio input "false"
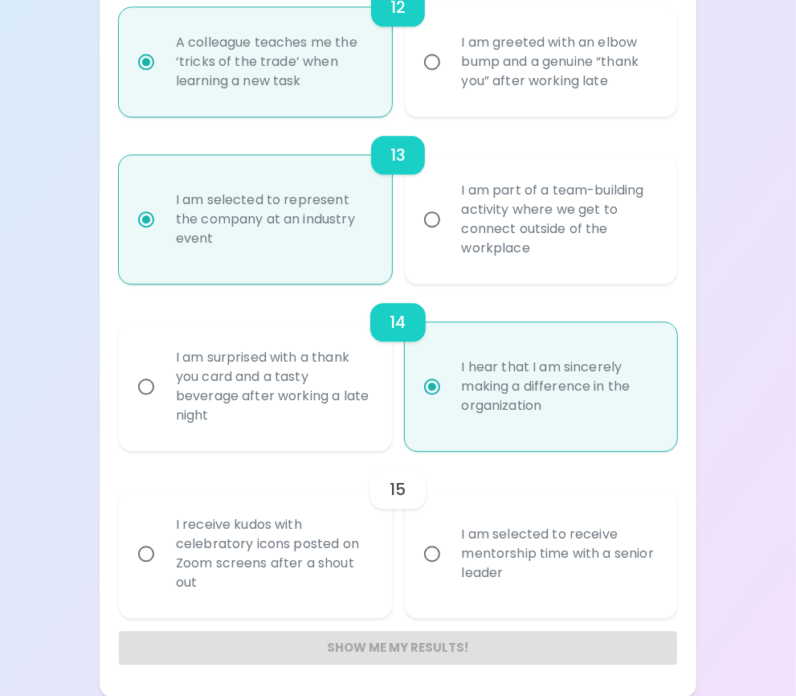
radio input "false"
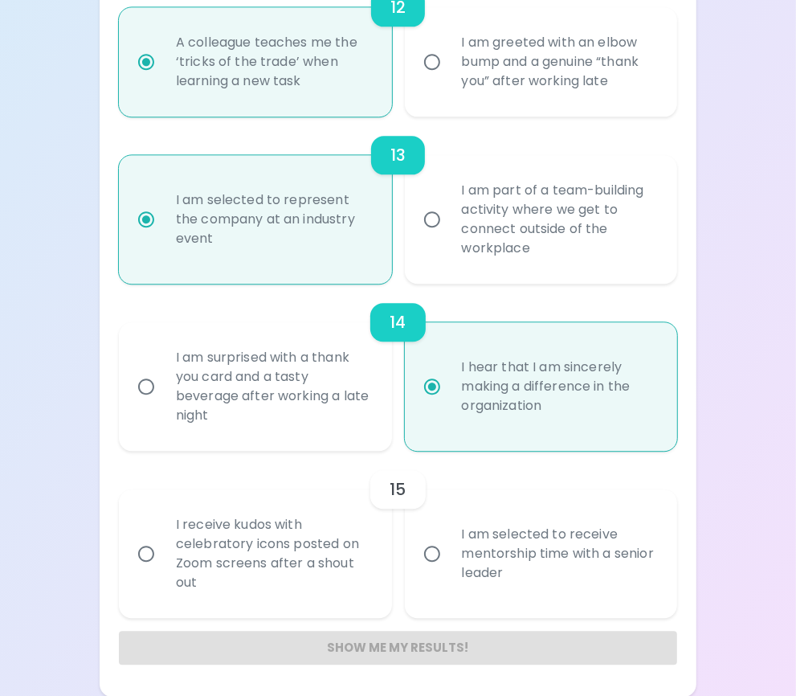
radio input "true"
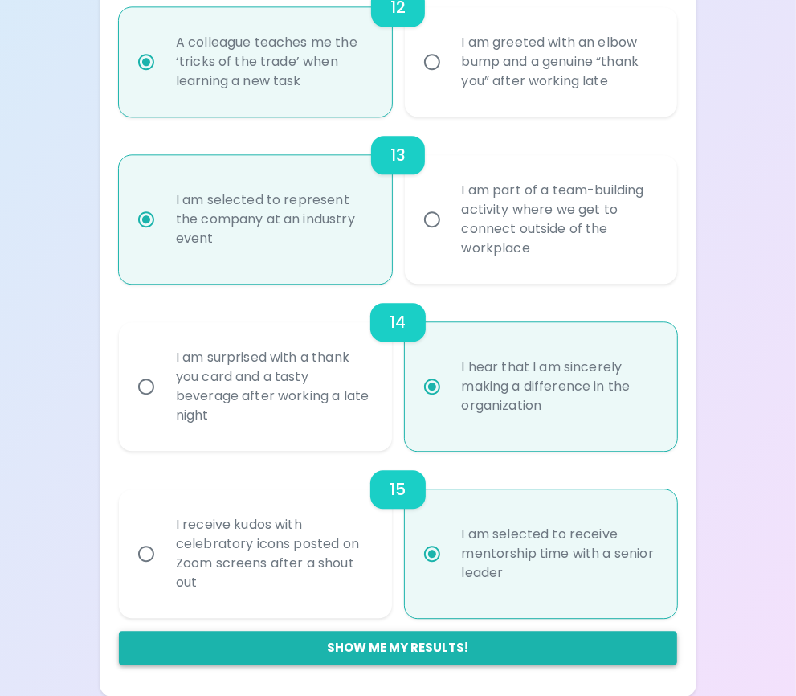
radio input "true"
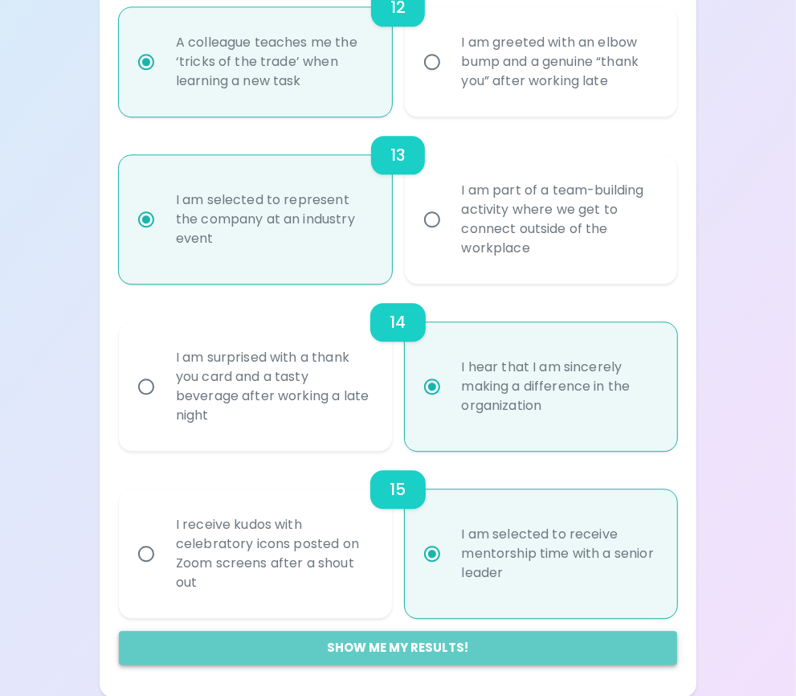
click at [455, 654] on button "Show me my results!" at bounding box center [398, 648] width 559 height 34
radio input "false"
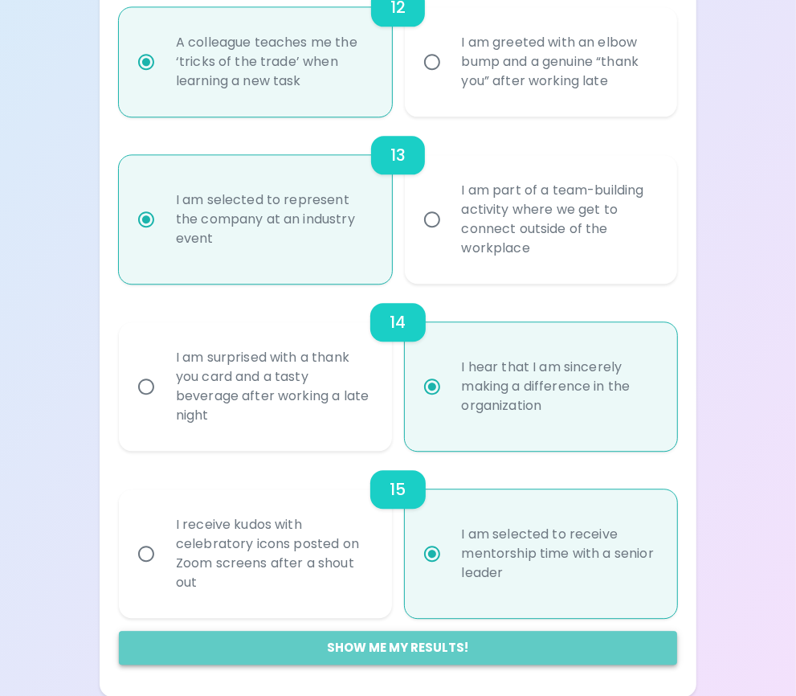
radio input "false"
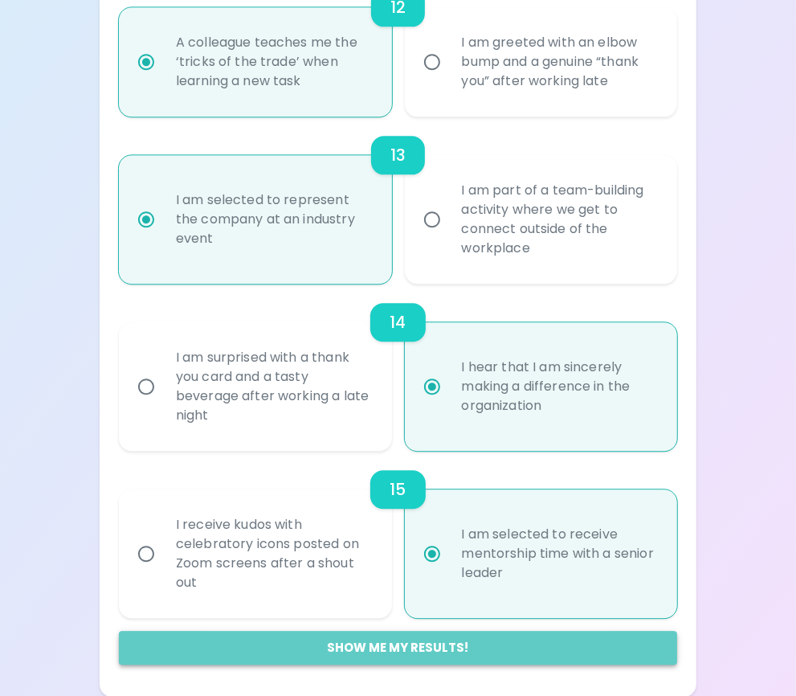
radio input "false"
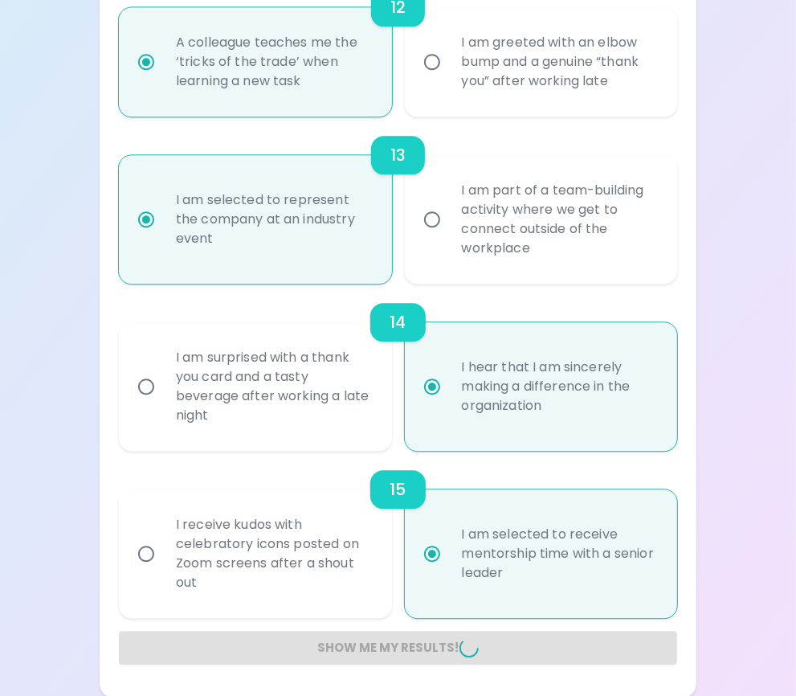
radio input "false"
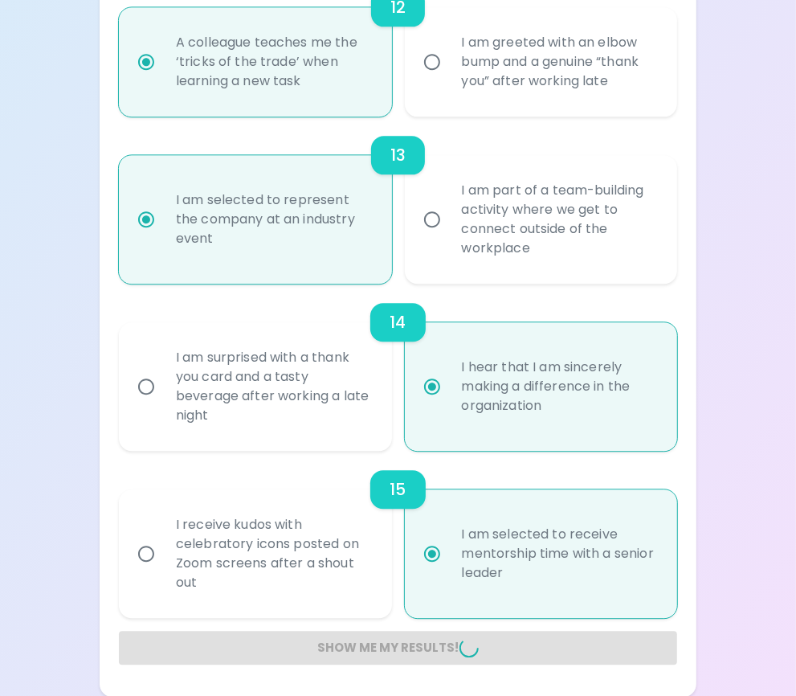
radio input "false"
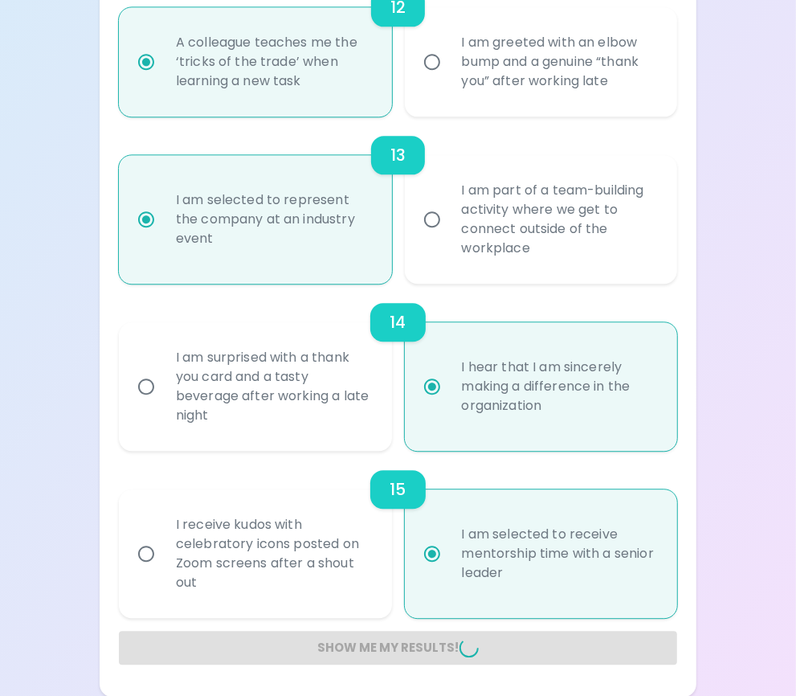
radio input "false"
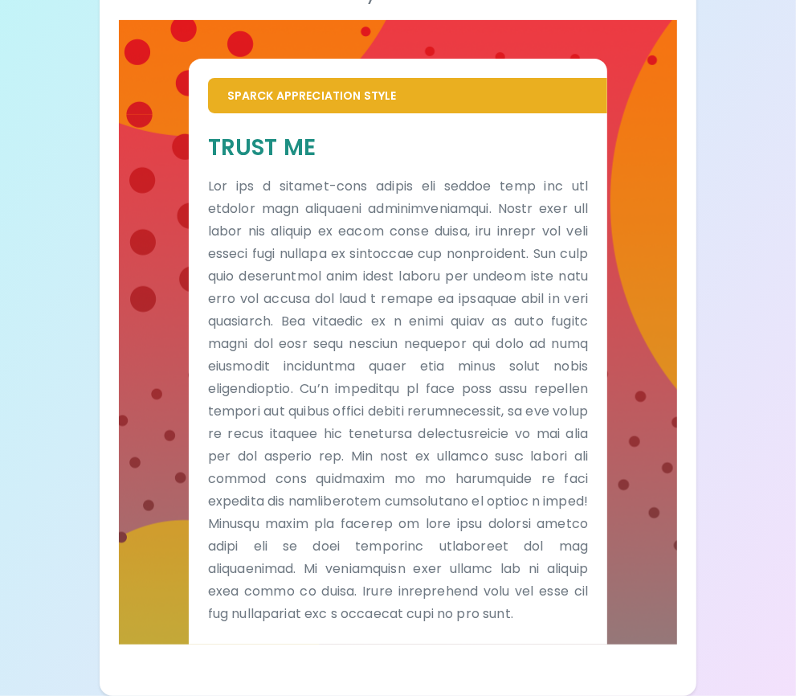
scroll to position [294, 0]
